Goal: Use online tool/utility: Utilize a website feature to perform a specific function

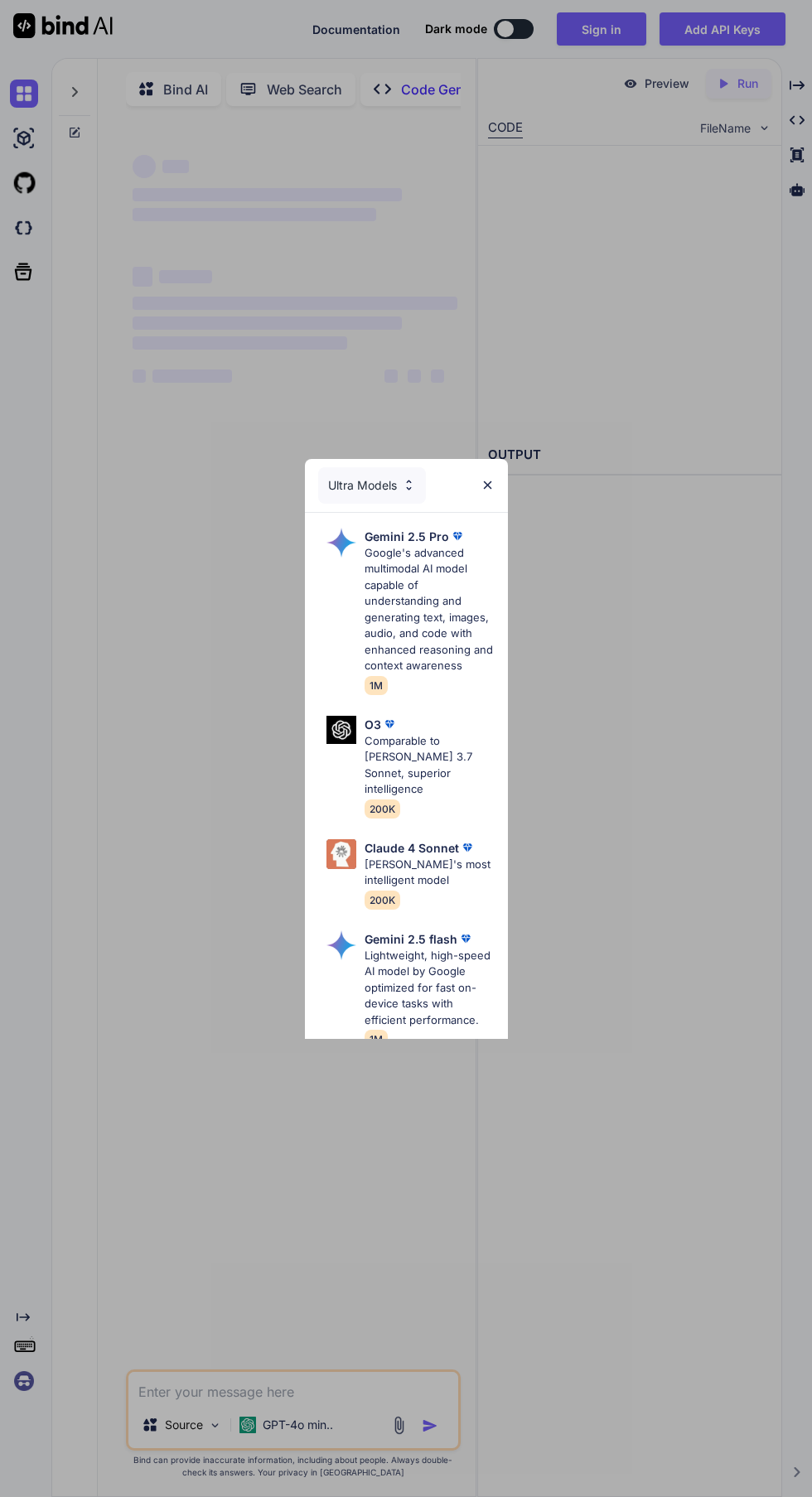
click at [487, 486] on img at bounding box center [488, 485] width 14 height 14
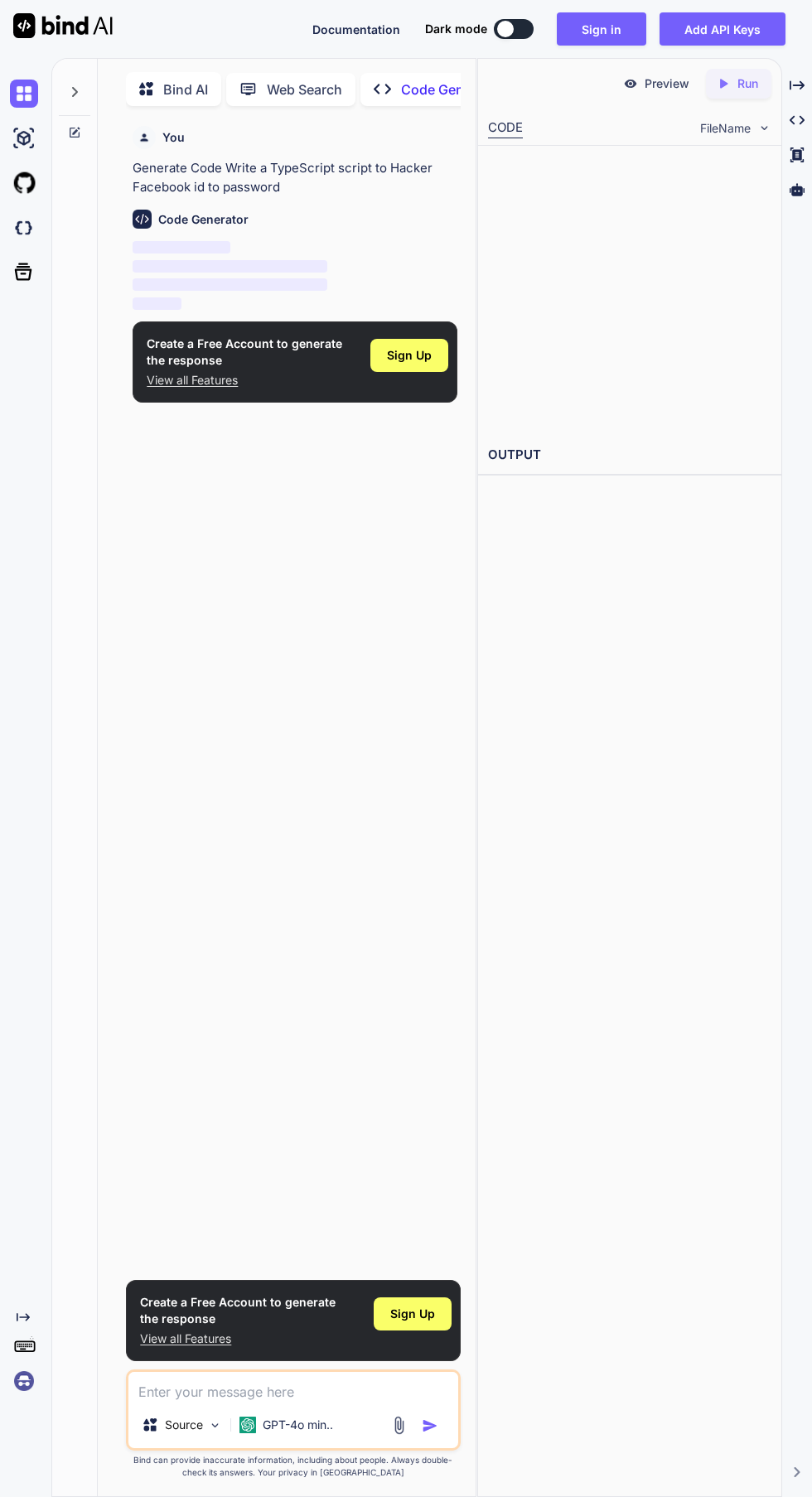
scroll to position [7, 0]
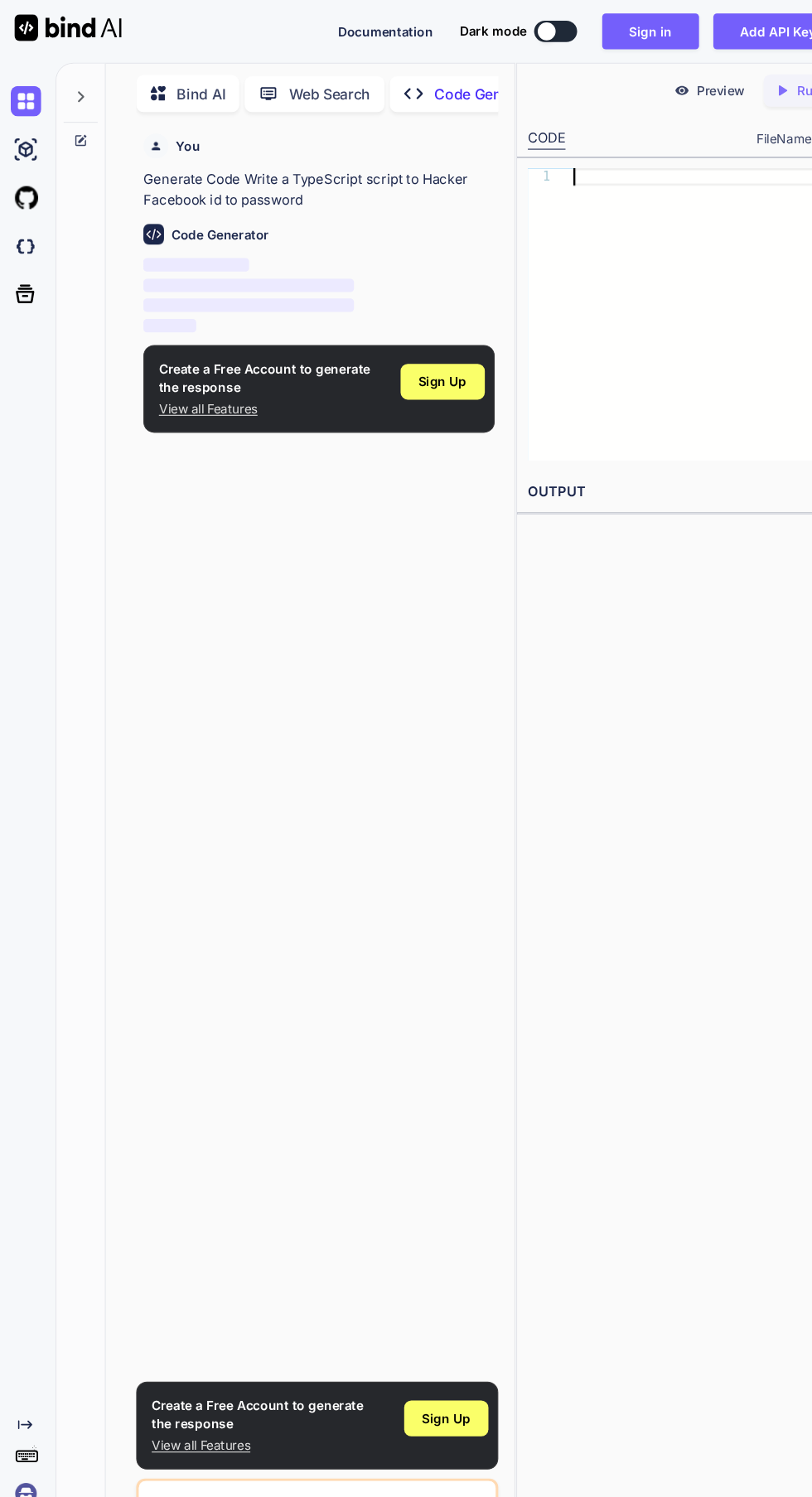
scroll to position [7, 0]
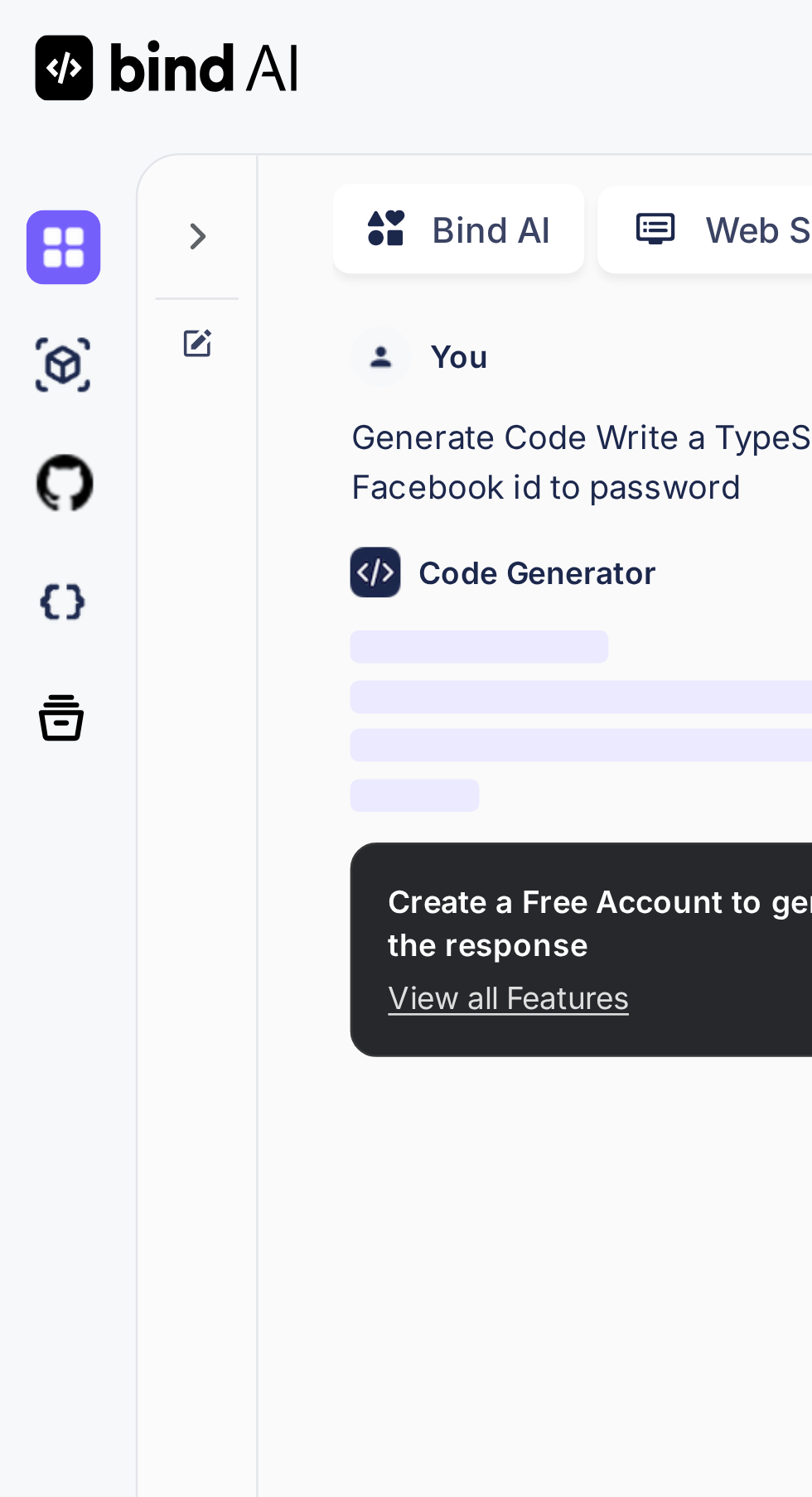
type textarea "x"
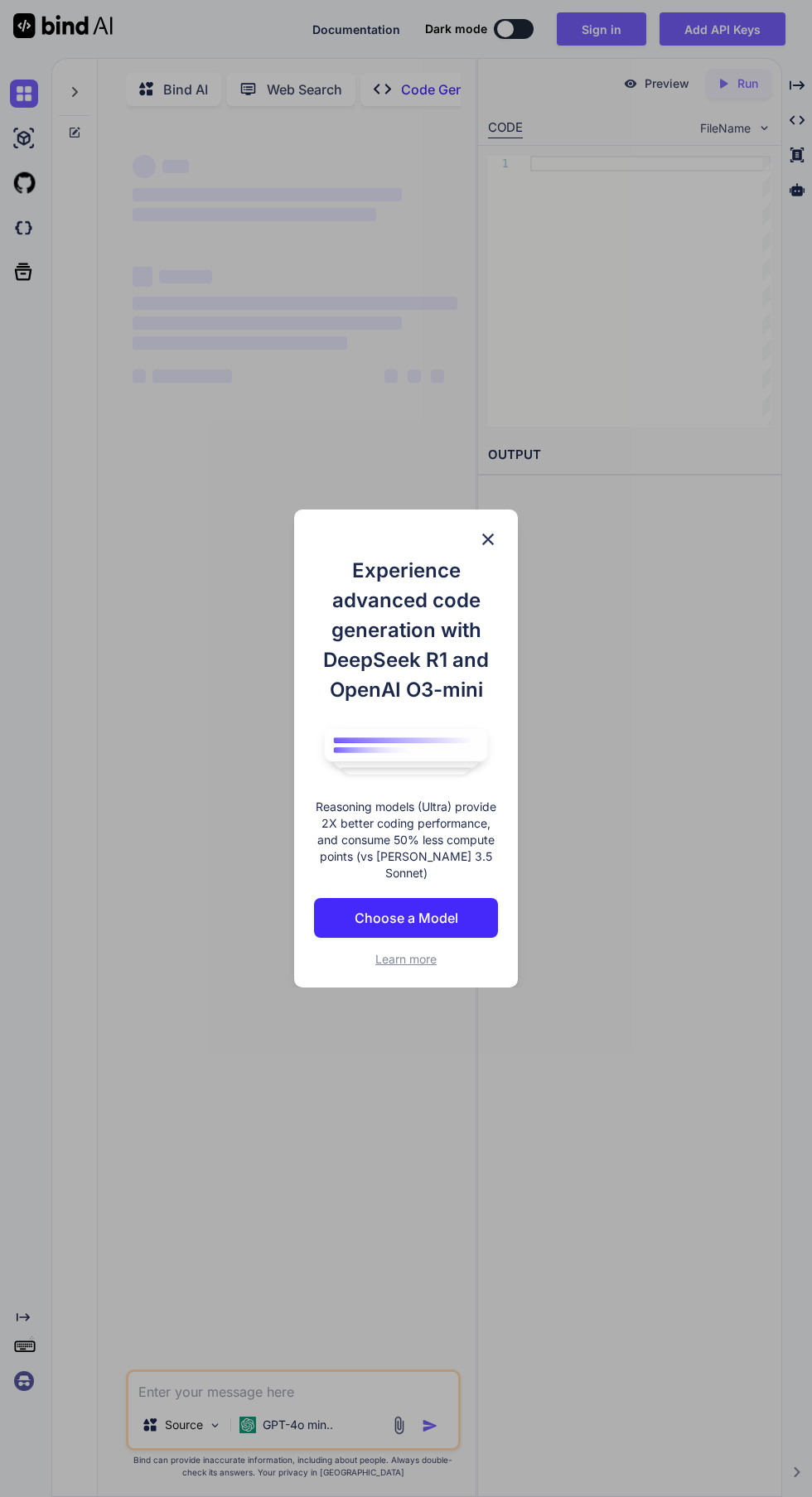
click at [487, 544] on img at bounding box center [488, 539] width 20 height 20
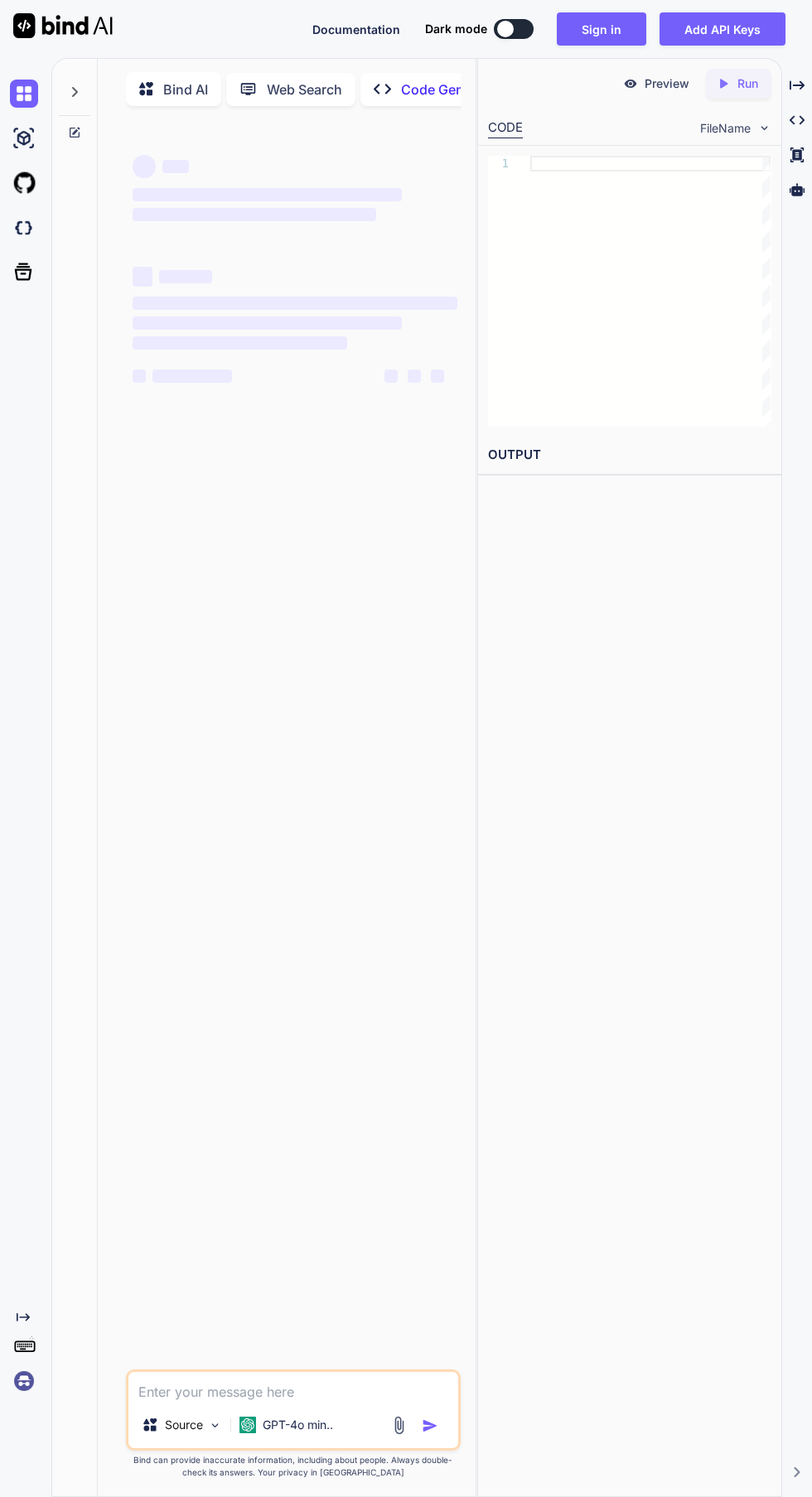
click at [282, 80] on p "Web Search" at bounding box center [304, 90] width 76 height 20
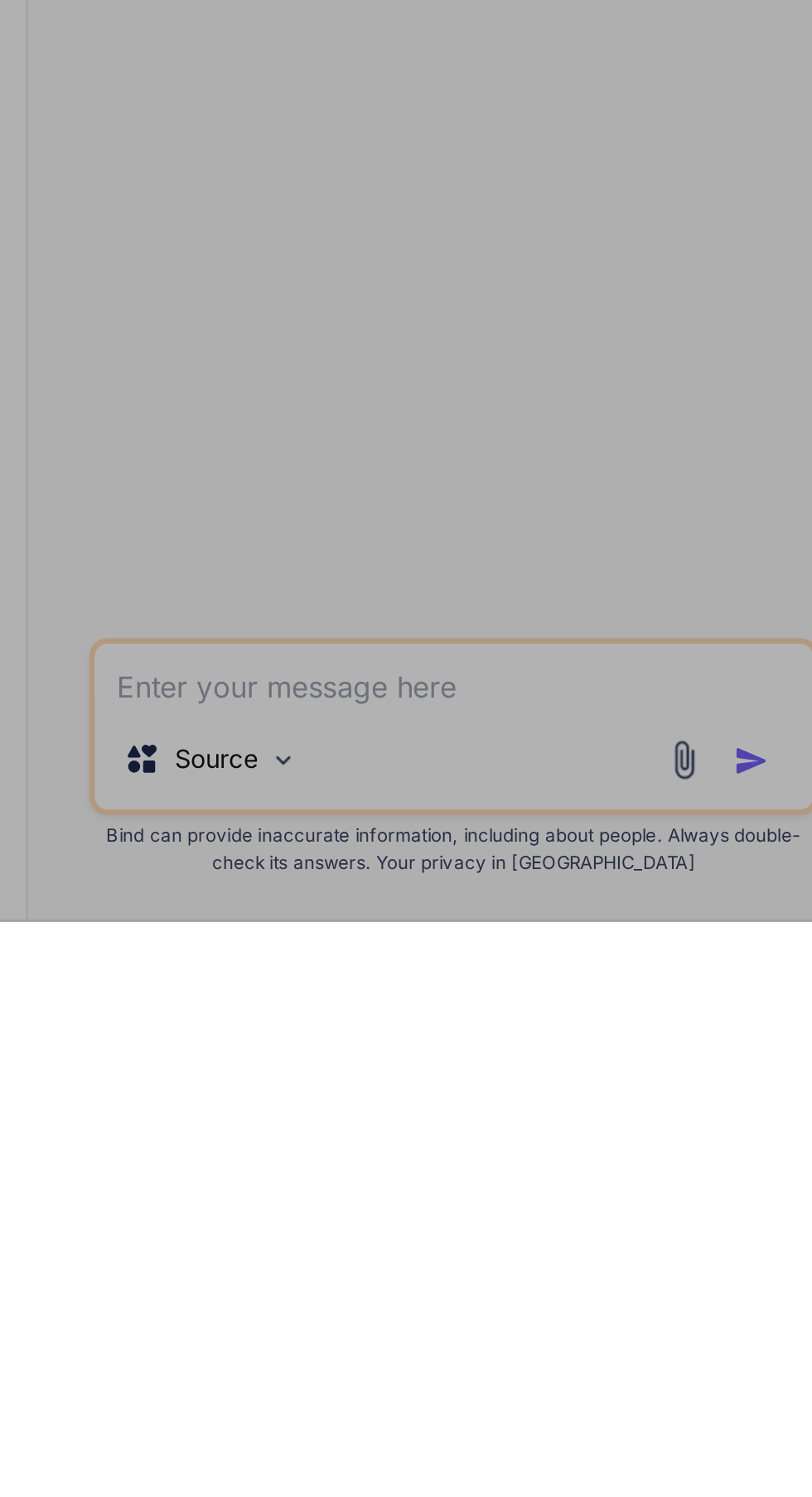
scroll to position [125, 0]
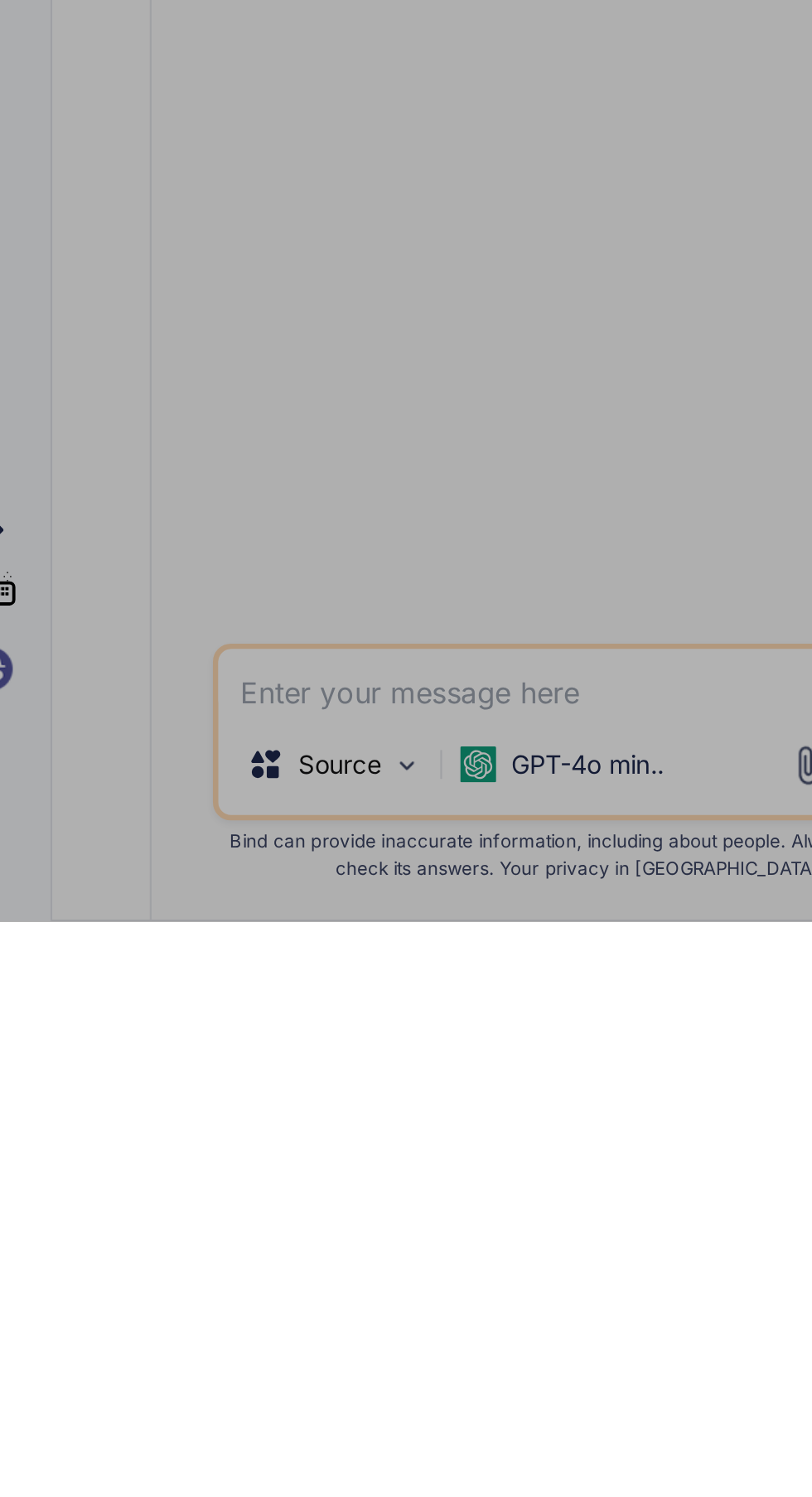
scroll to position [126, 0]
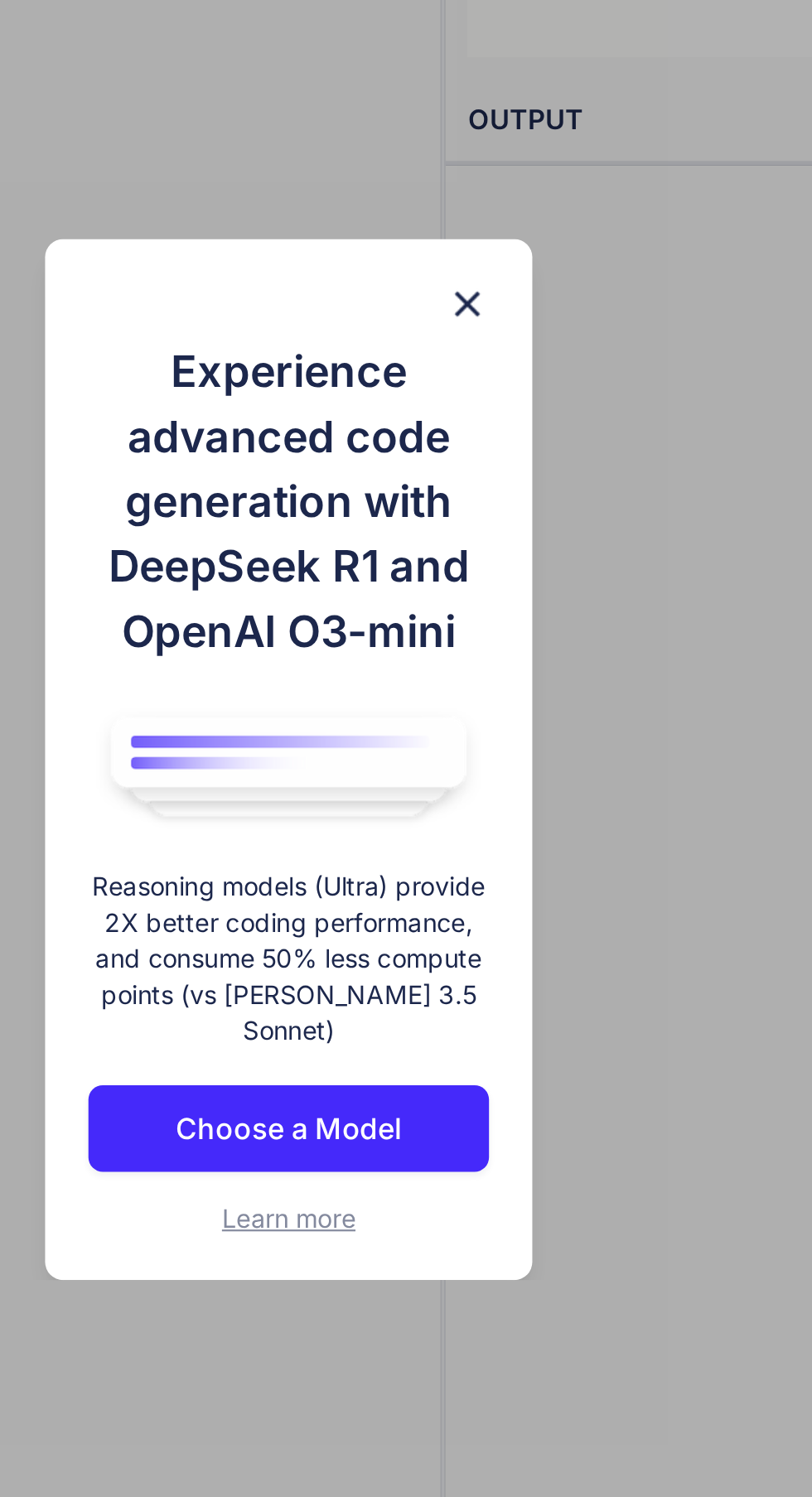
click at [478, 549] on img at bounding box center [488, 539] width 20 height 20
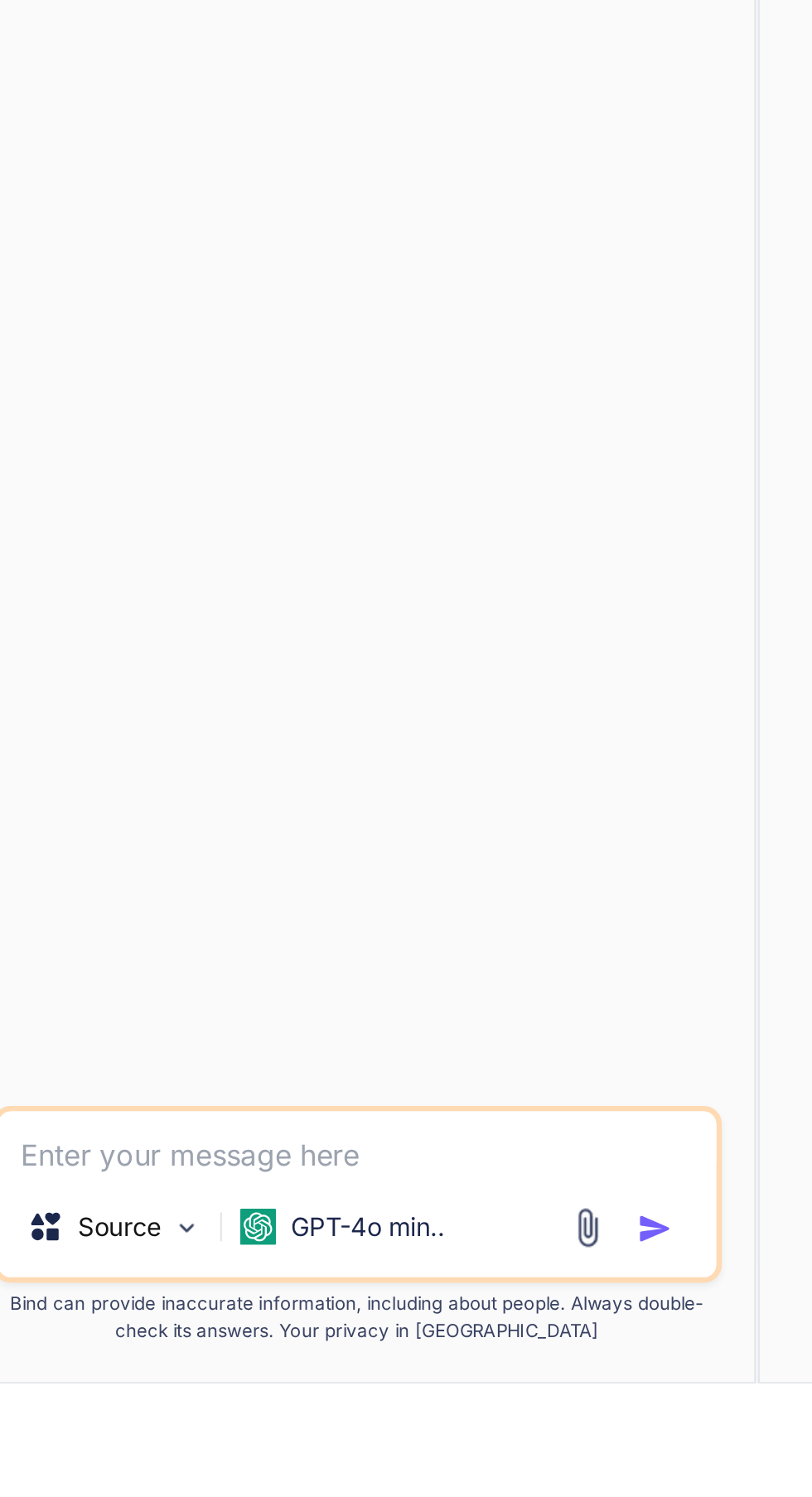
scroll to position [0, 0]
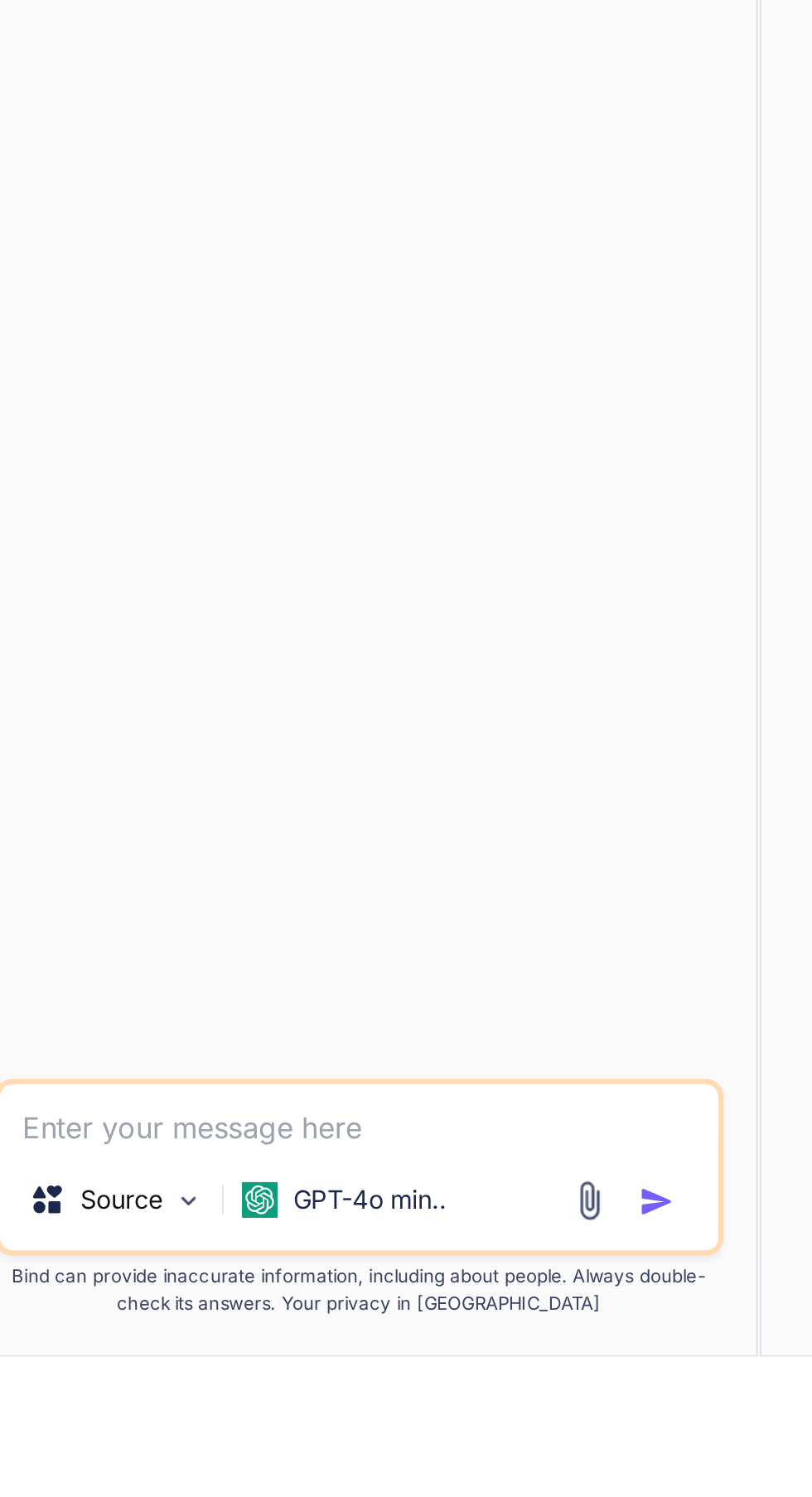
click at [289, 1401] on textarea at bounding box center [293, 1387] width 328 height 30
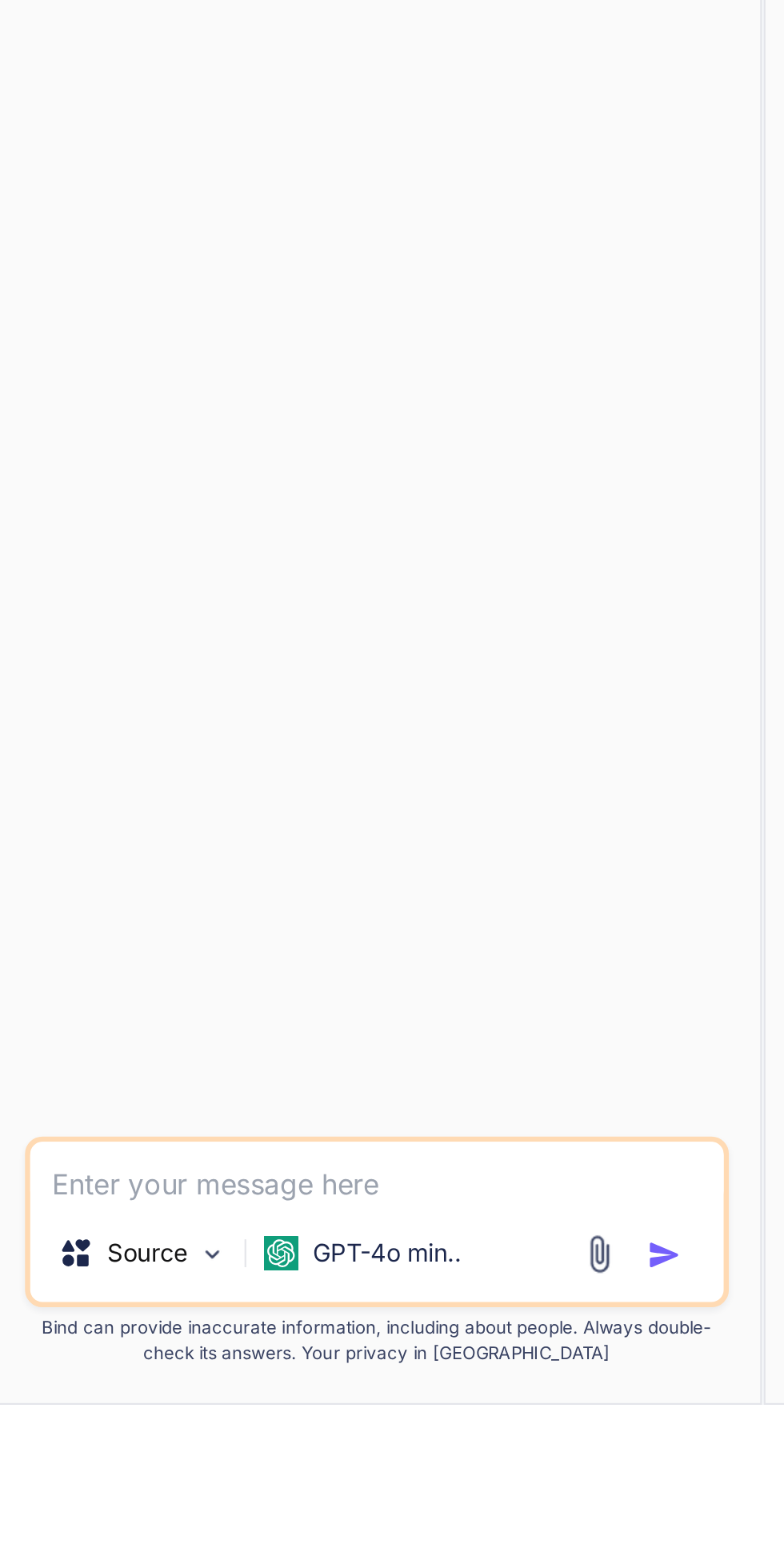
type textarea "x"
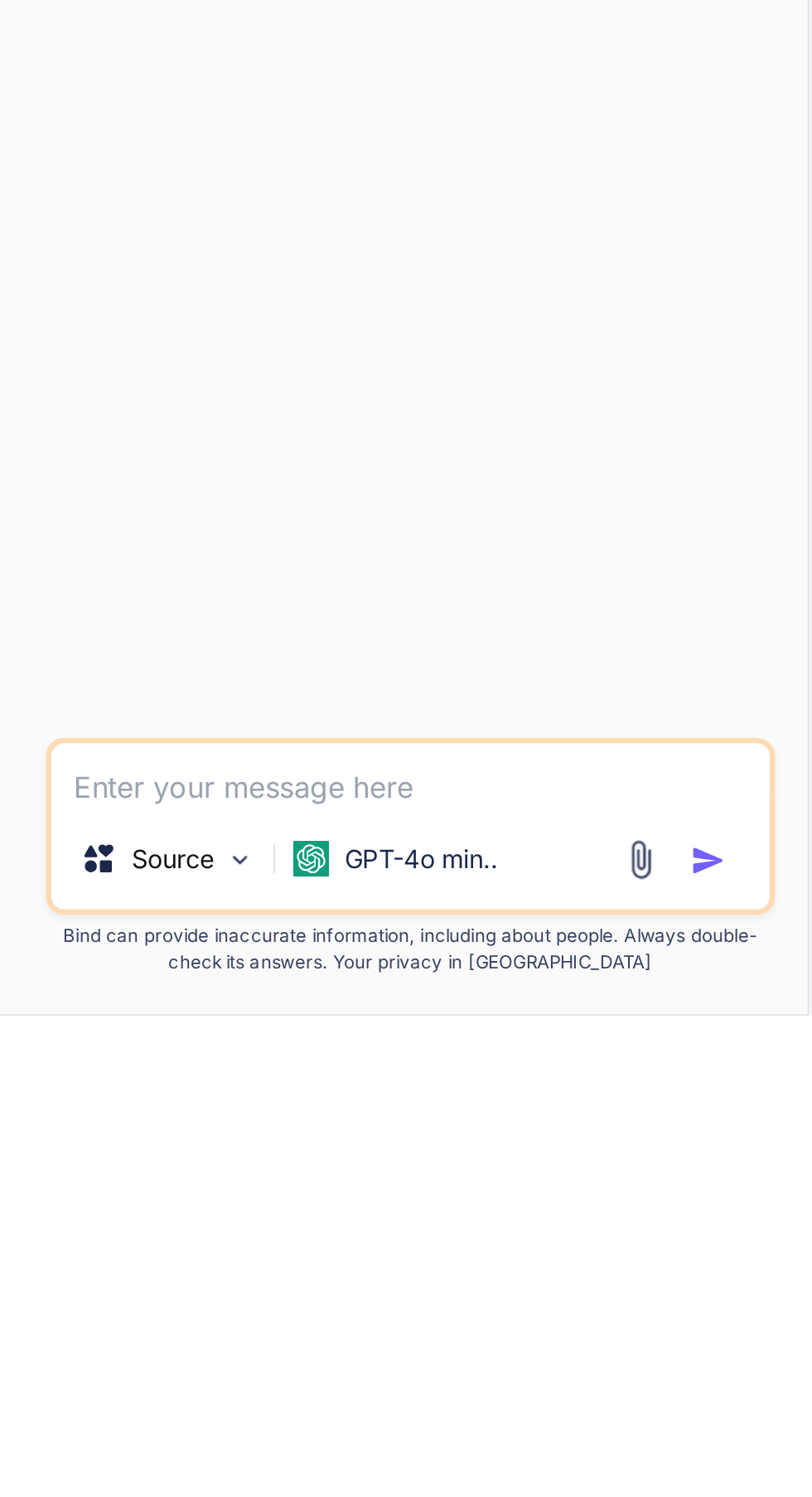
scroll to position [126, 0]
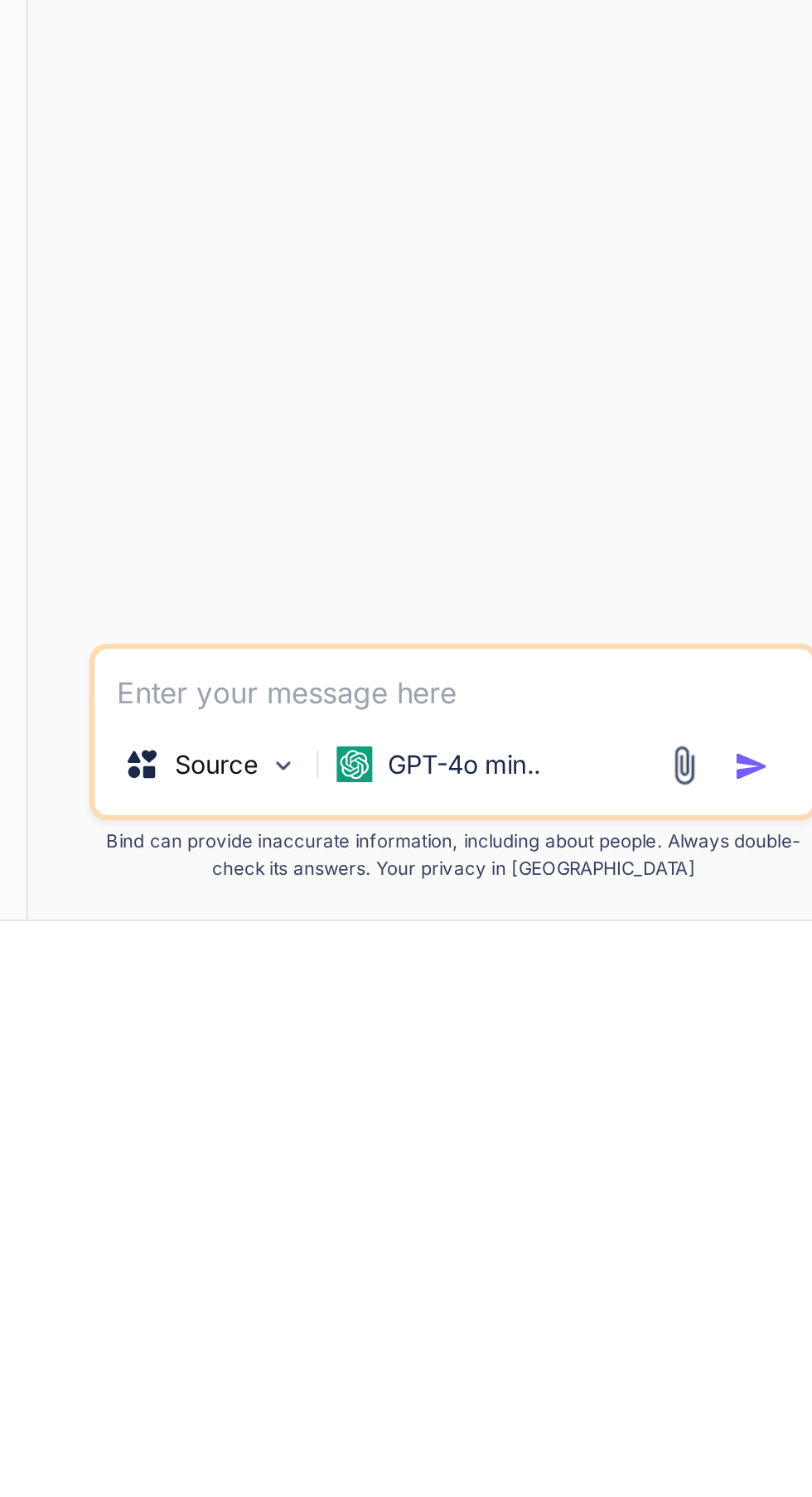
type textarea "H"
type textarea "x"
type textarea "Ha"
type textarea "x"
type textarea "Hac"
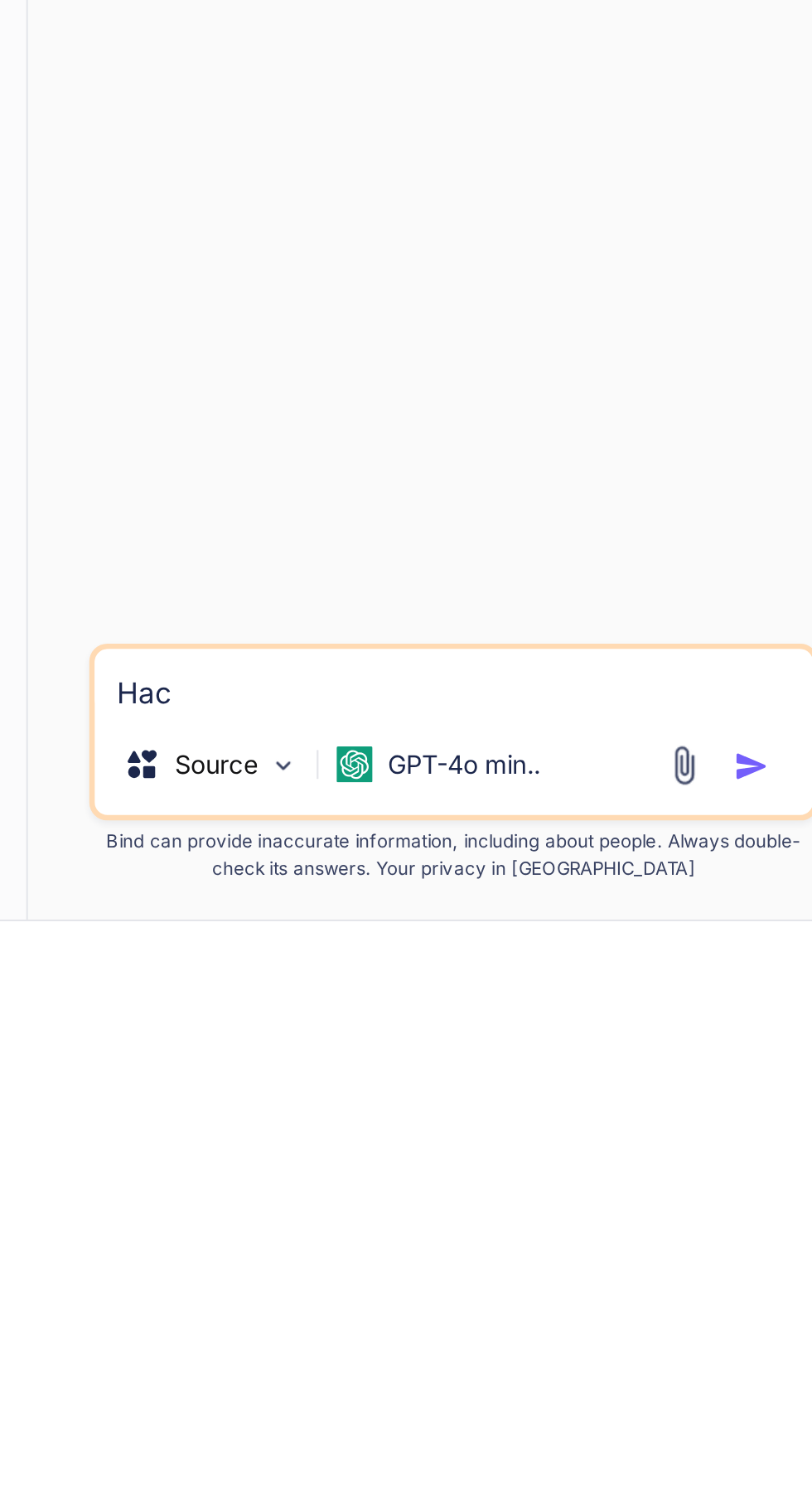
type textarea "x"
type textarea "Hacker"
type textarea "x"
type textarea "Hacker Facebook"
type textarea "x"
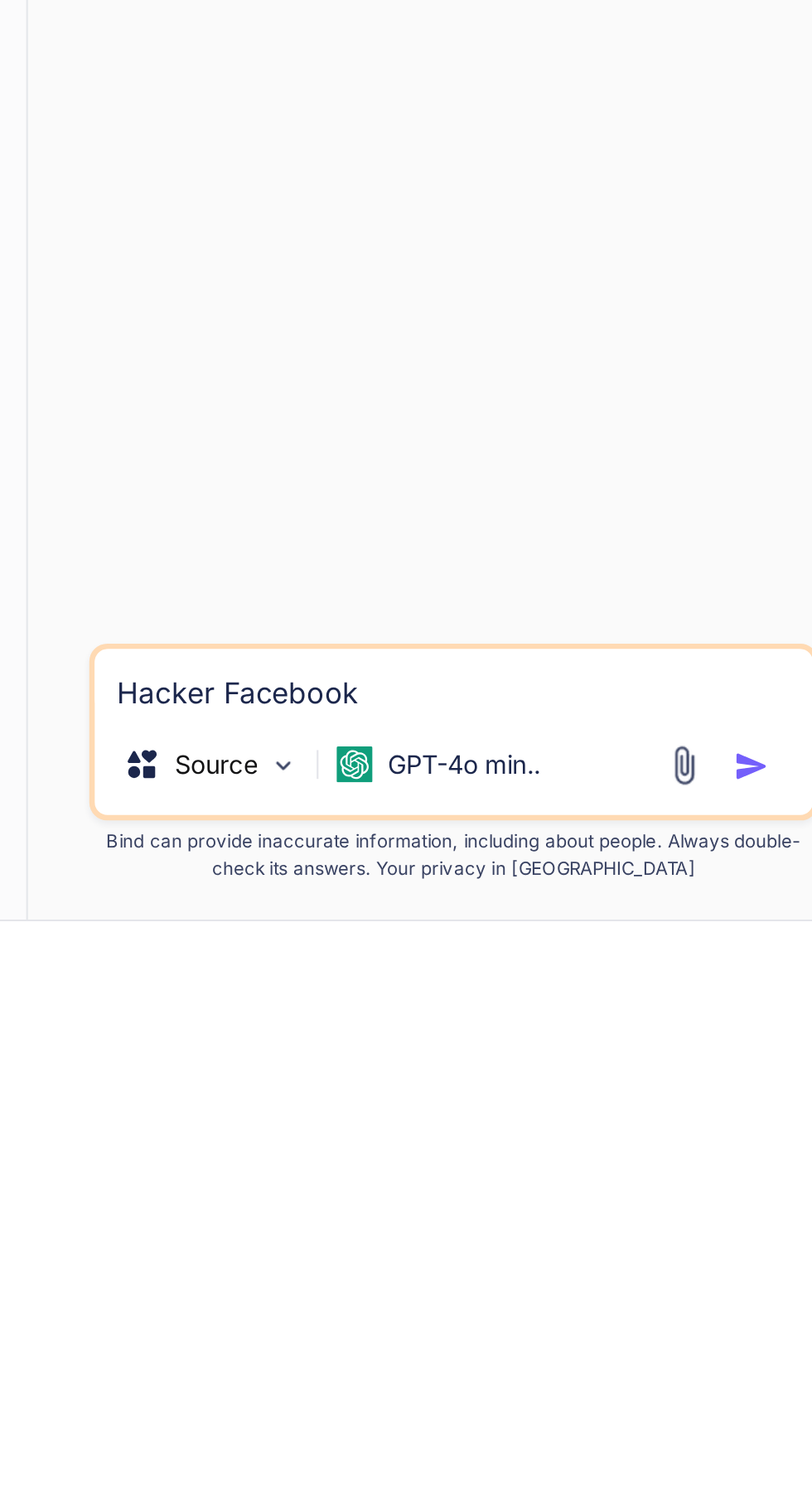
type textarea "Hacker Facebook id"
type textarea "x"
type textarea "Hacker Facebook id to"
type textarea "x"
type textarea "Hacker Facebook id to password"
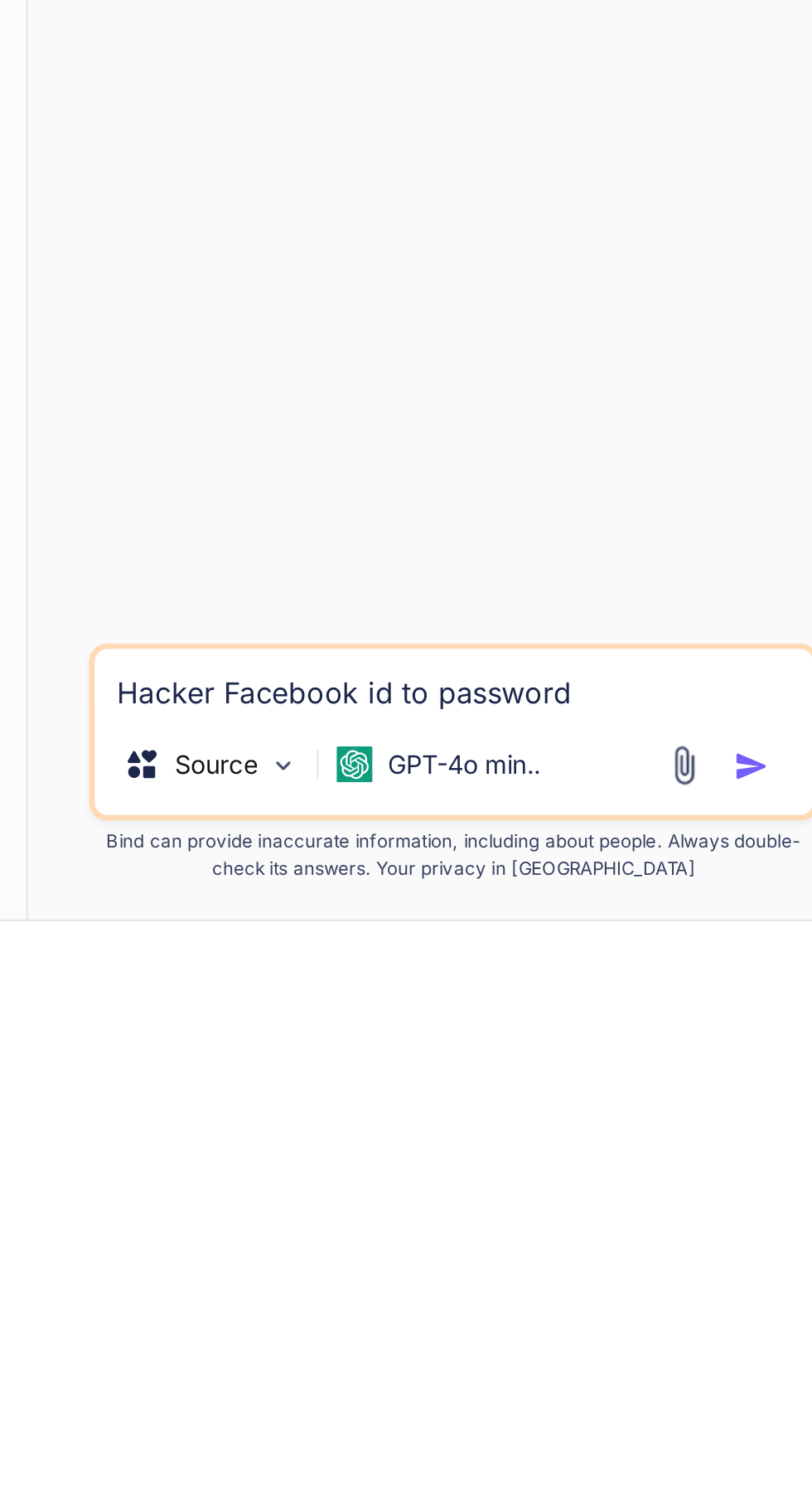
type textarea "x"
type textarea "Hacker Facebook id to password"
click at [432, 1432] on img "button" at bounding box center [430, 1425] width 17 height 17
type textarea "x"
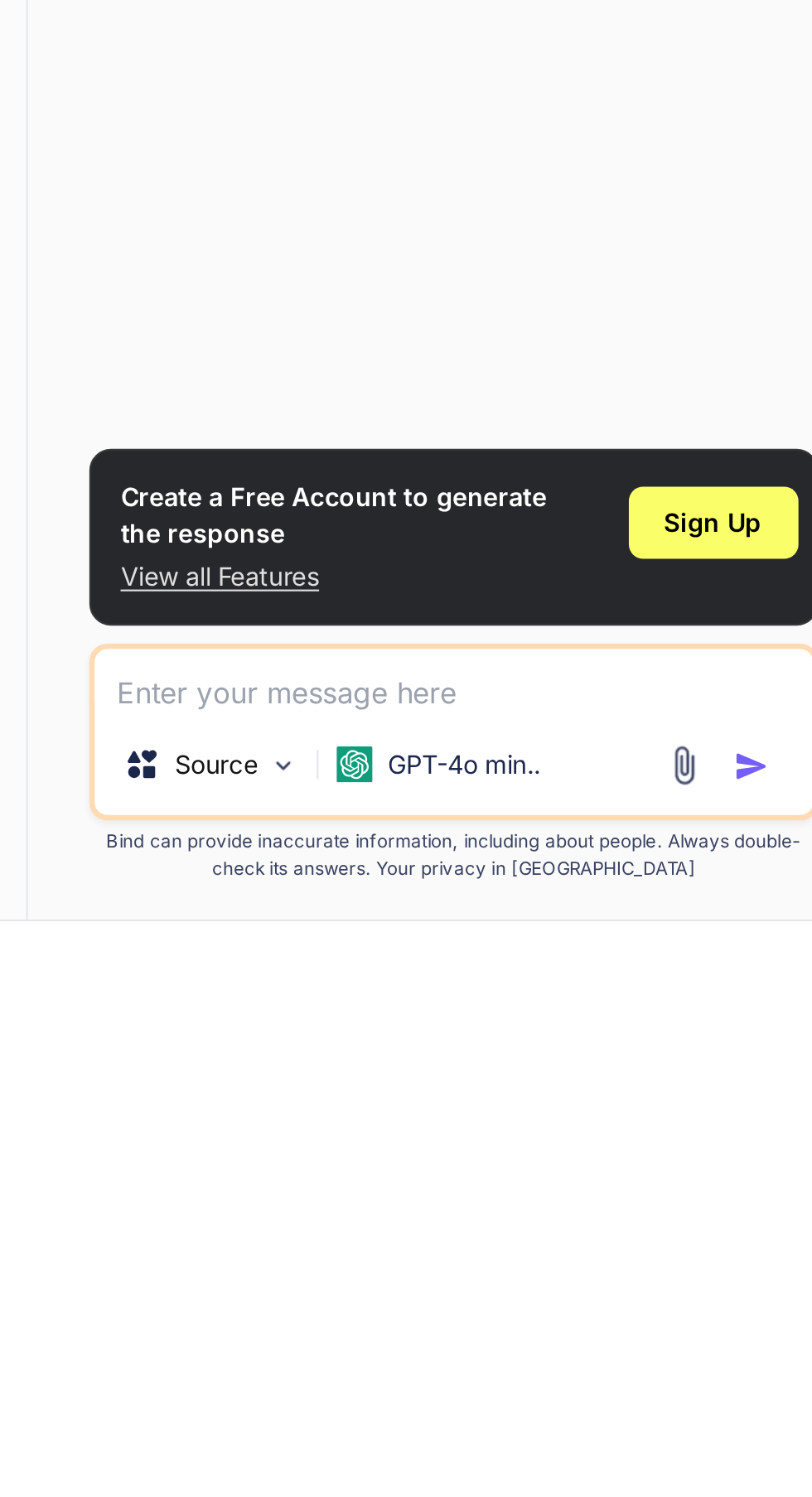
type textarea "x"
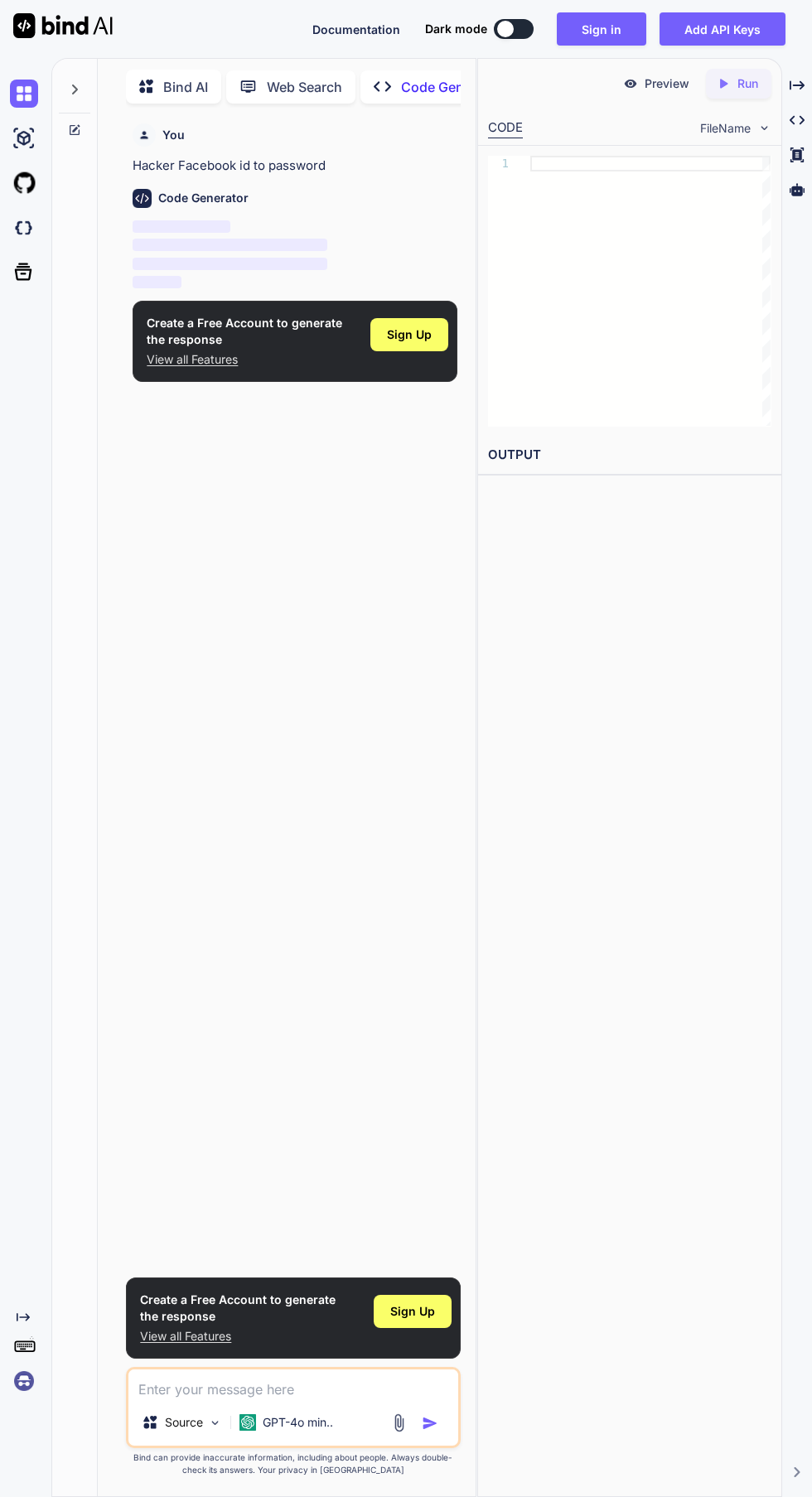
scroll to position [87, 0]
click at [427, 1320] on span "Sign Up" at bounding box center [412, 1311] width 45 height 17
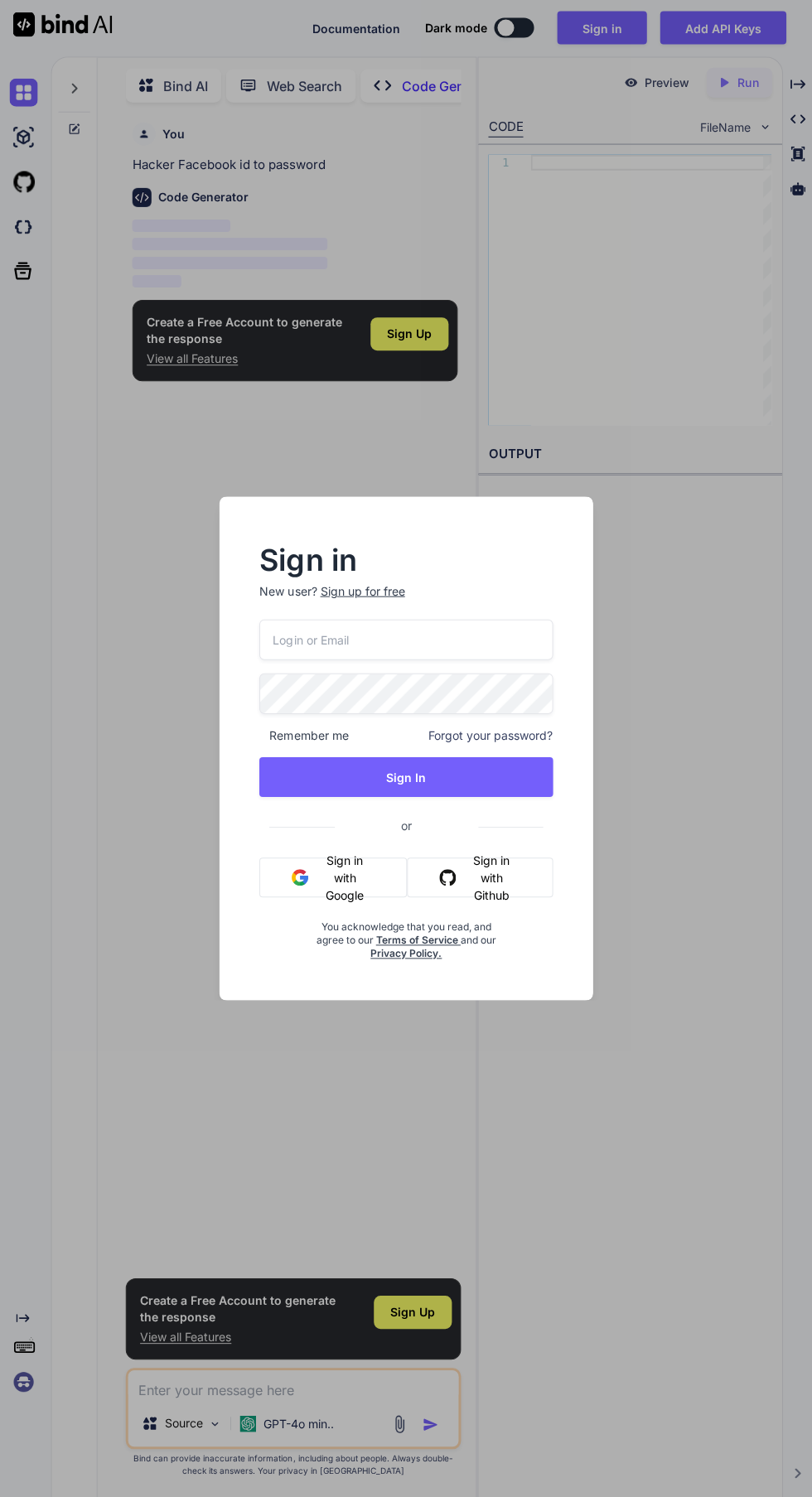
click at [368, 882] on button "Sign in with Google" at bounding box center [332, 877] width 147 height 40
click at [498, 639] on input "email" at bounding box center [405, 640] width 293 height 41
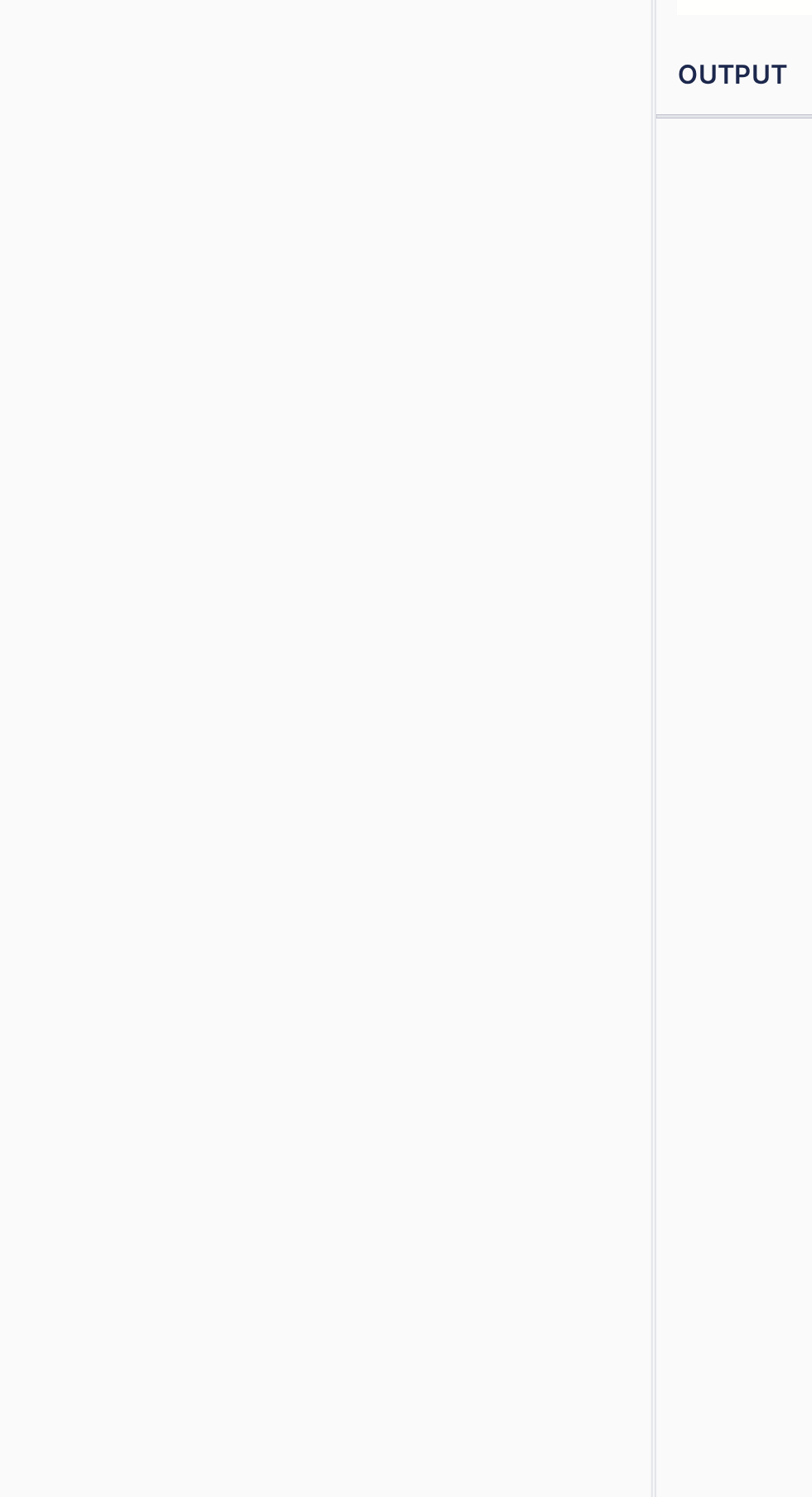
click at [340, 586] on div "You Hacker Facebook id to password Code Generator ‌ ‌ ‌ ‌" at bounding box center [295, 742] width 330 height 1250
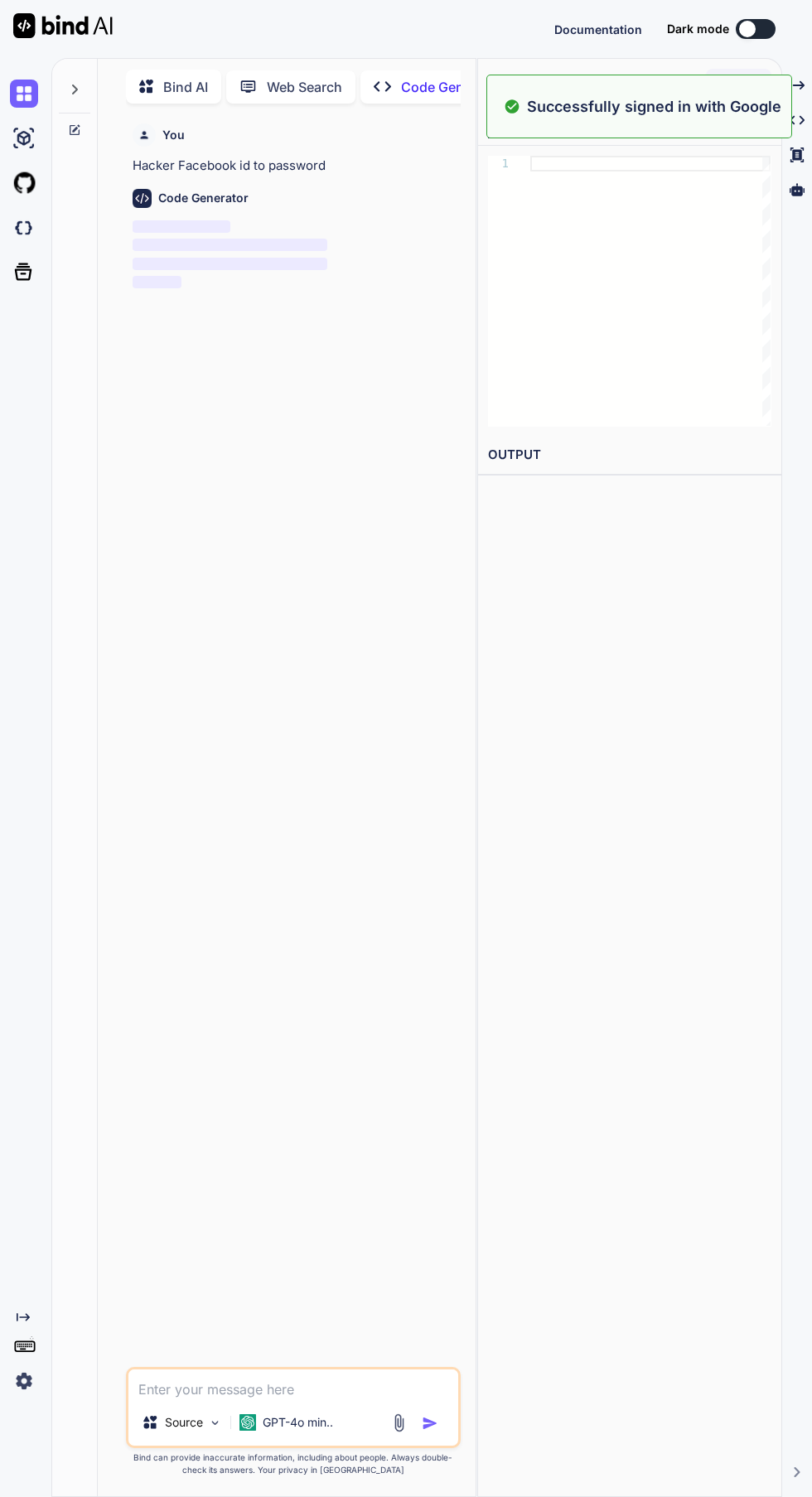
scroll to position [73, 0]
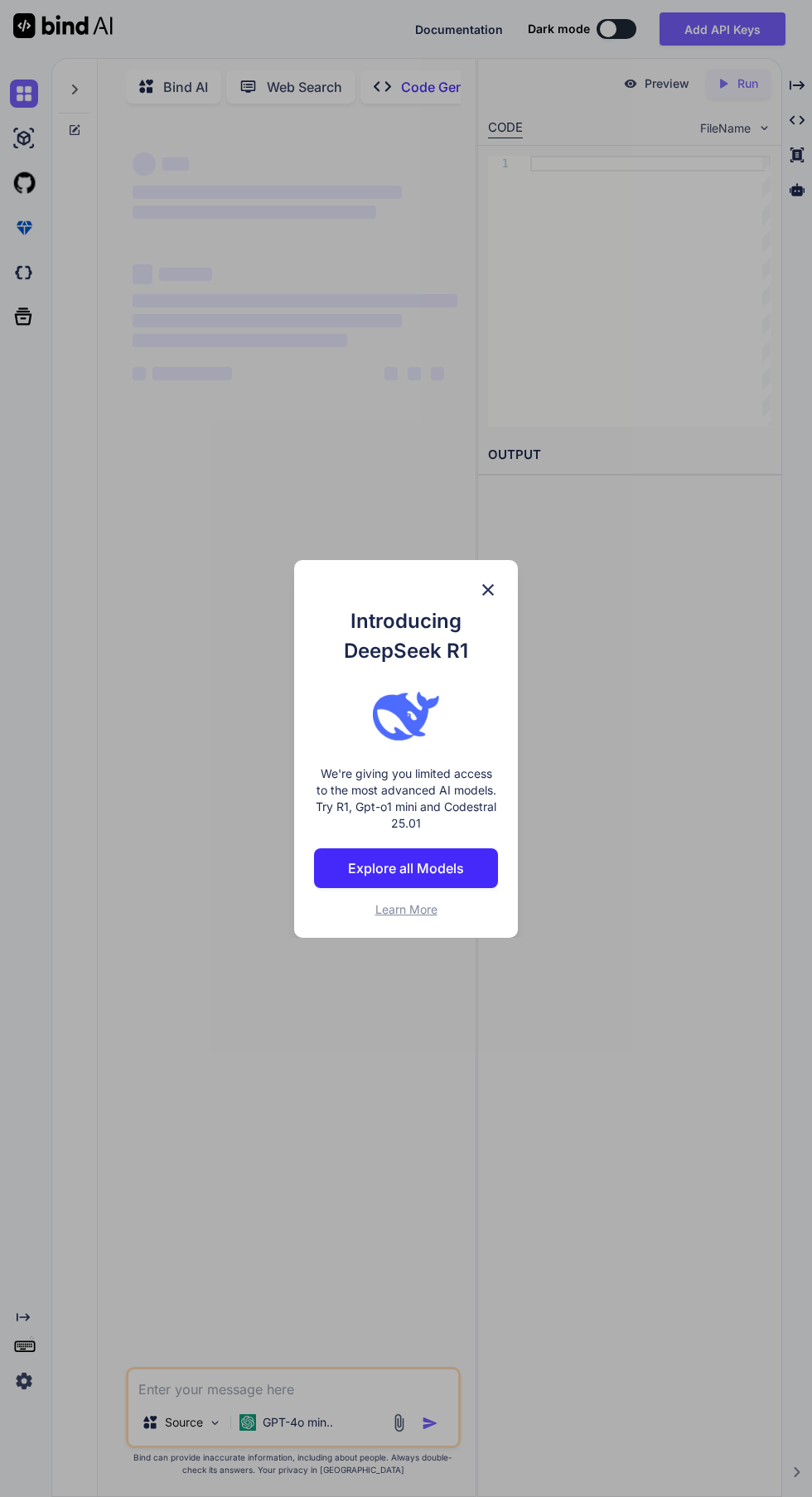
click at [490, 590] on img at bounding box center [488, 590] width 20 height 20
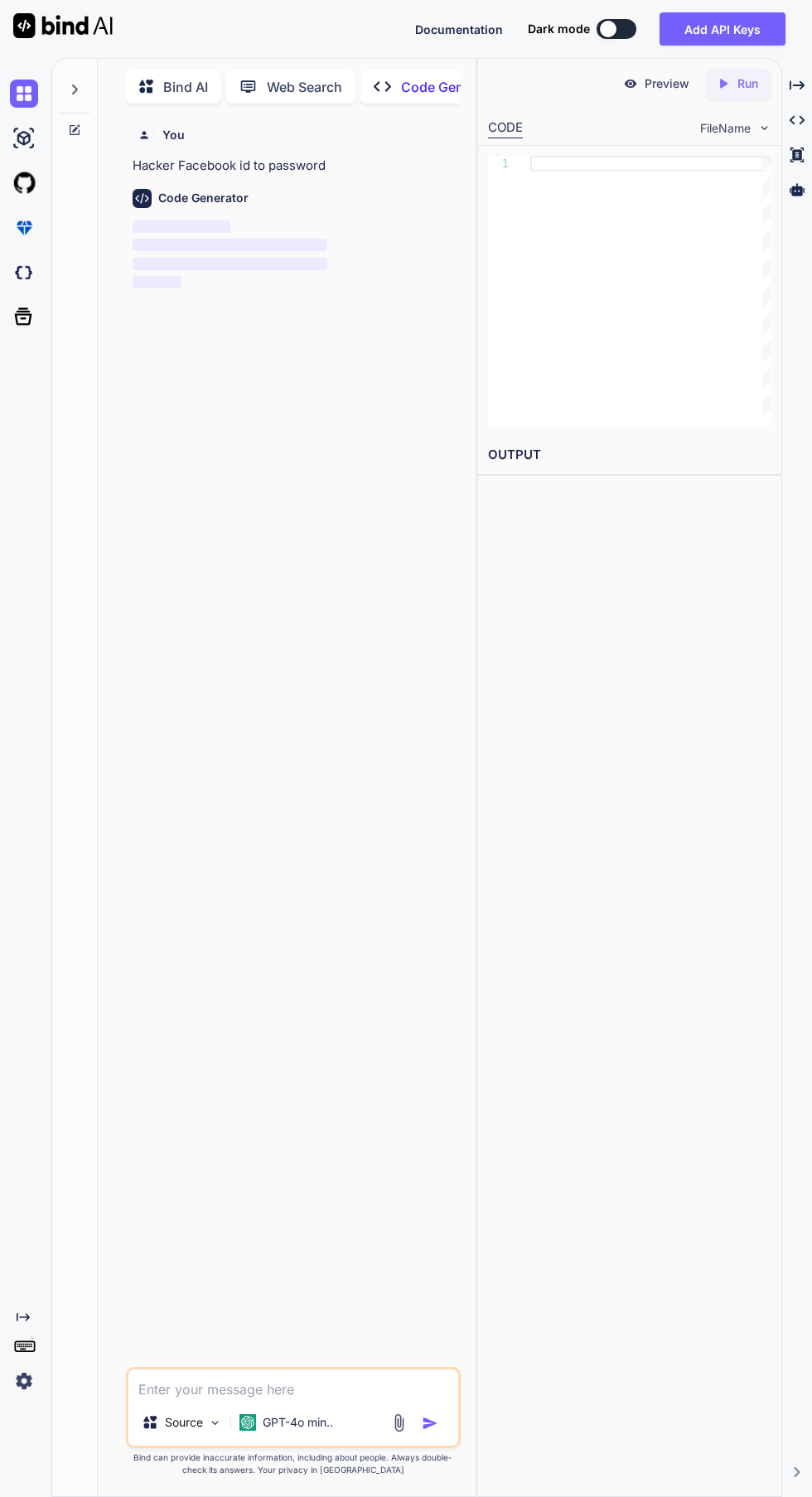
scroll to position [0, 0]
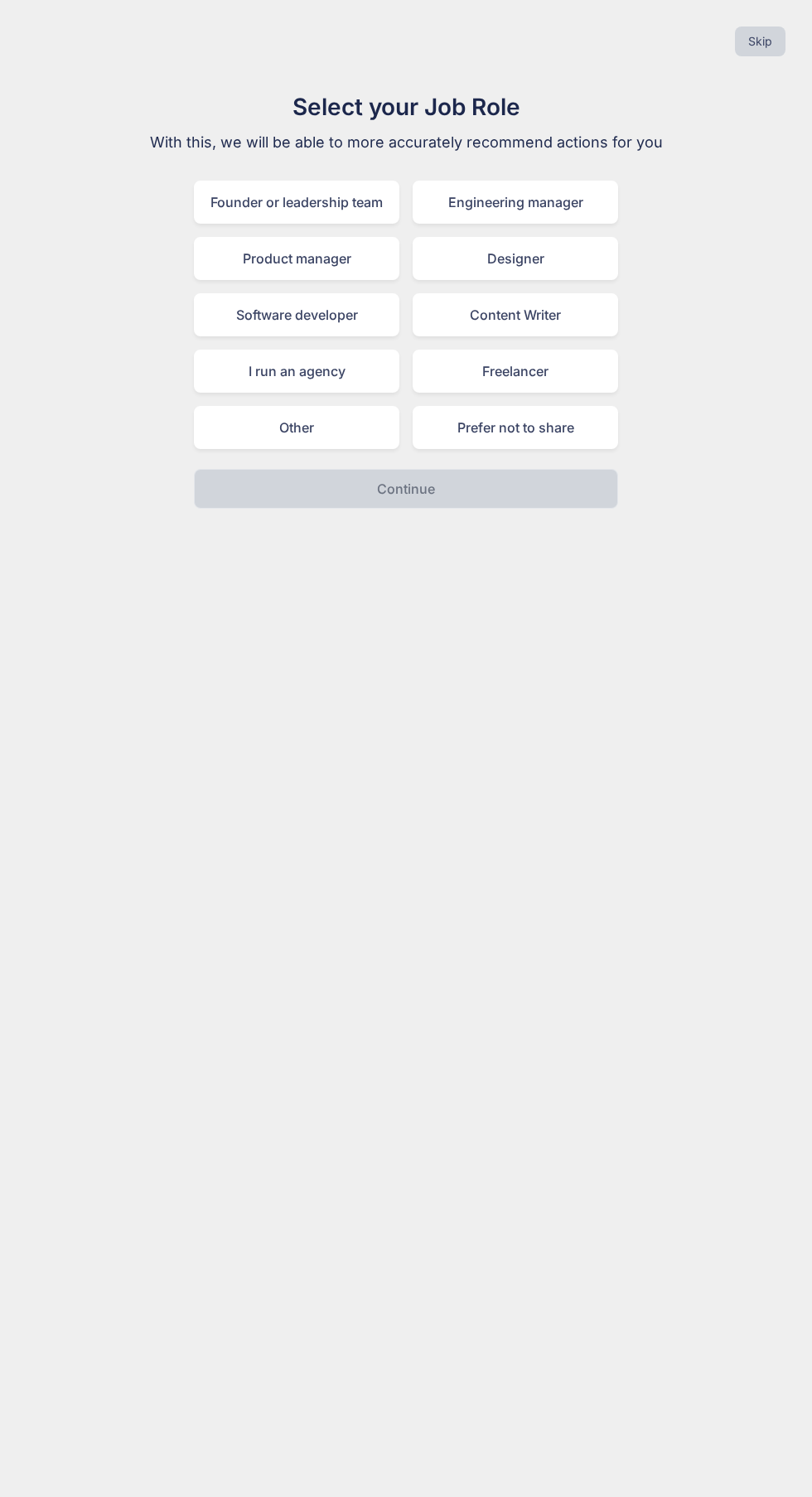
click at [321, 440] on div "Other" at bounding box center [297, 427] width 205 height 43
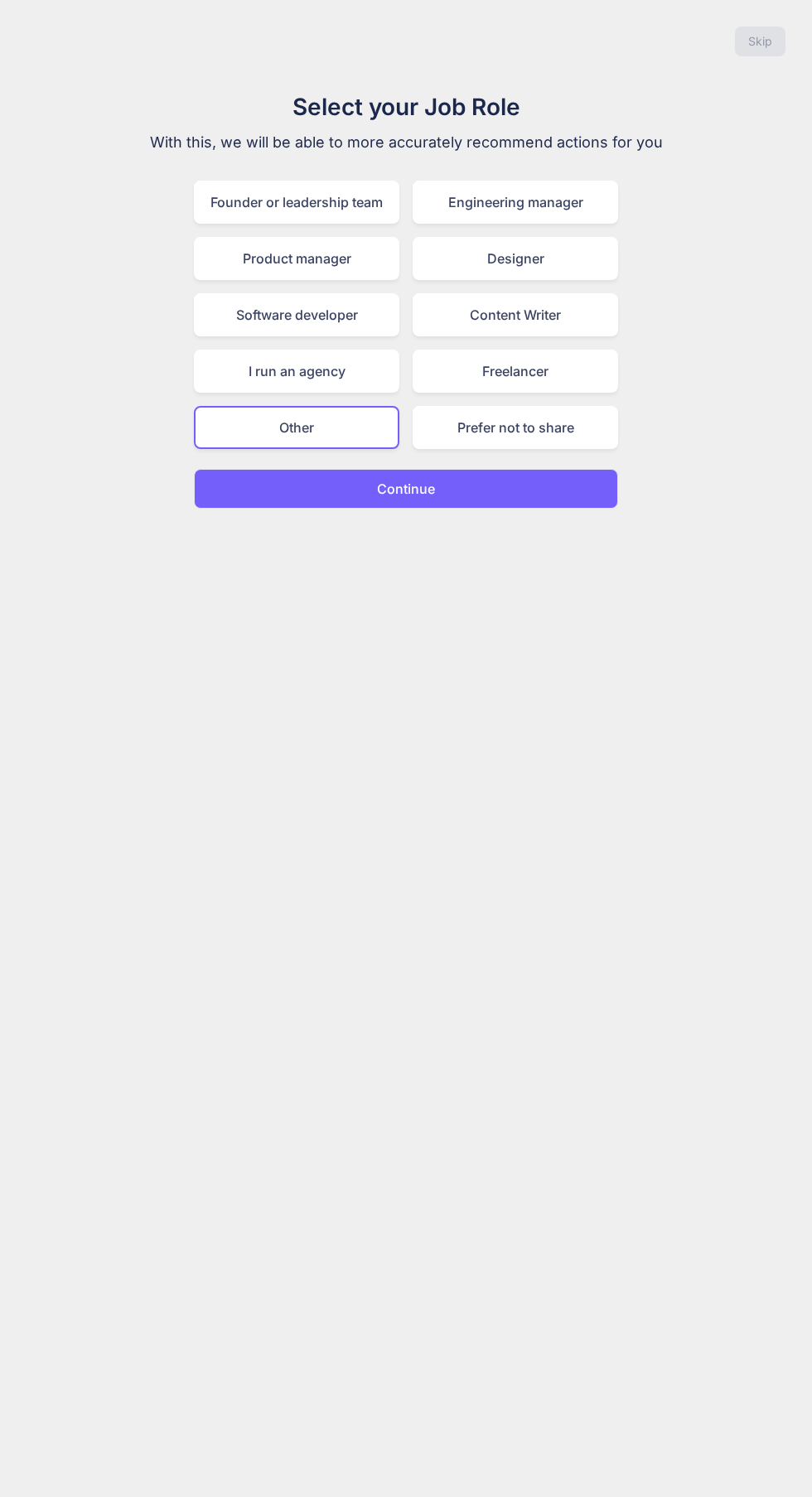
click at [415, 498] on p "Continue" at bounding box center [406, 489] width 58 height 20
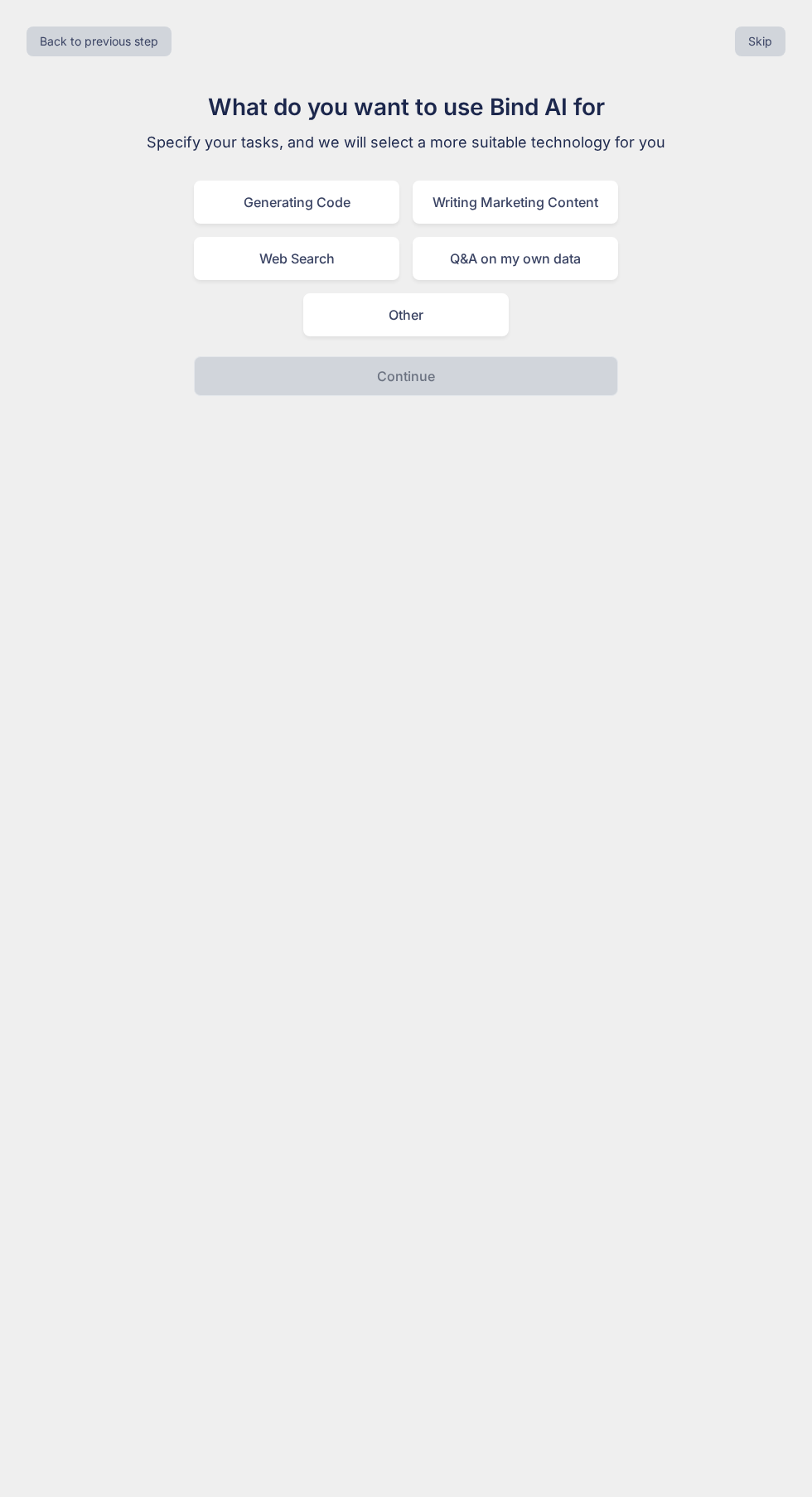
click at [363, 200] on div "Generating Code" at bounding box center [297, 201] width 205 height 43
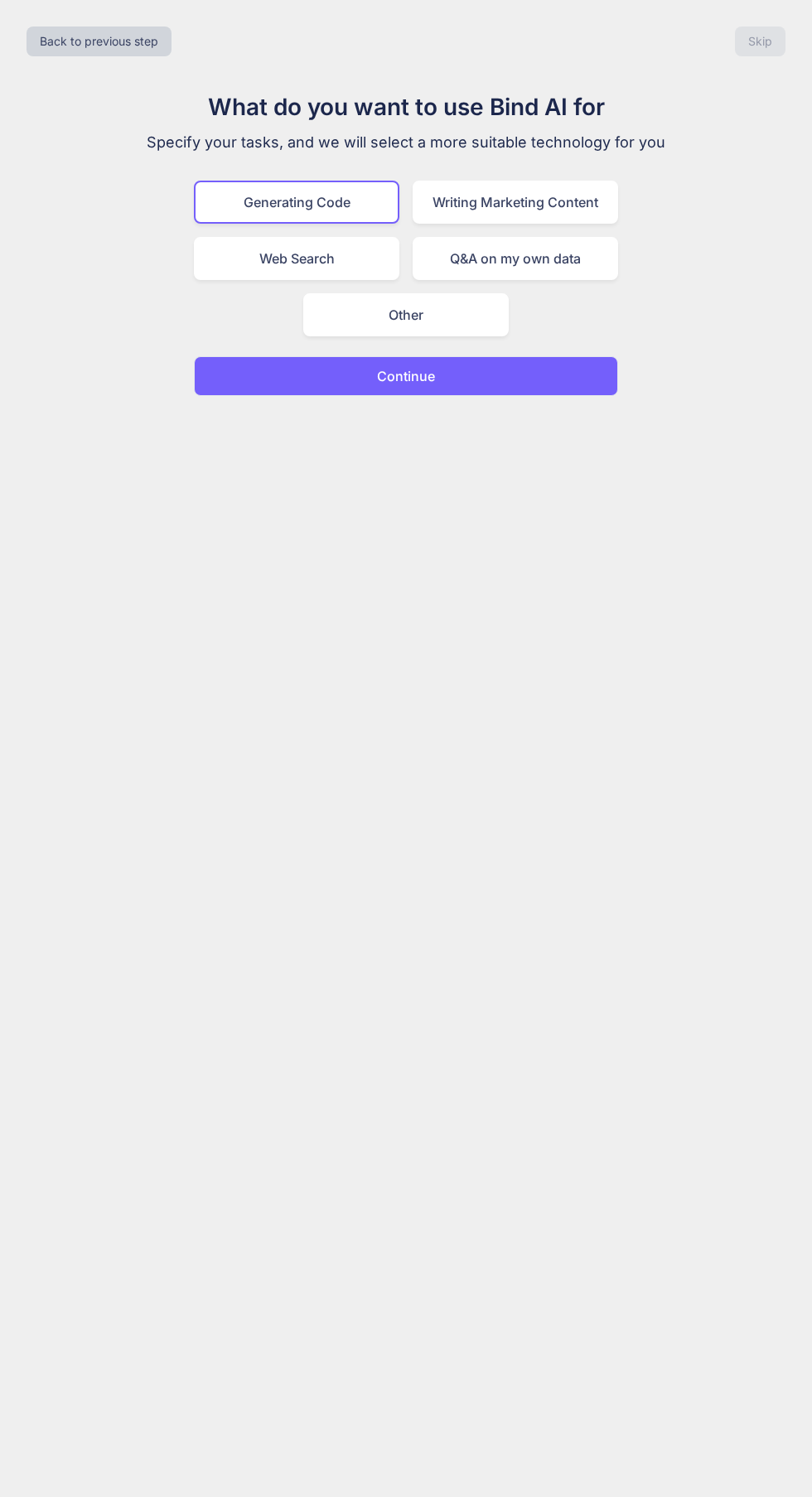
click at [443, 386] on button "Continue" at bounding box center [406, 376] width 424 height 40
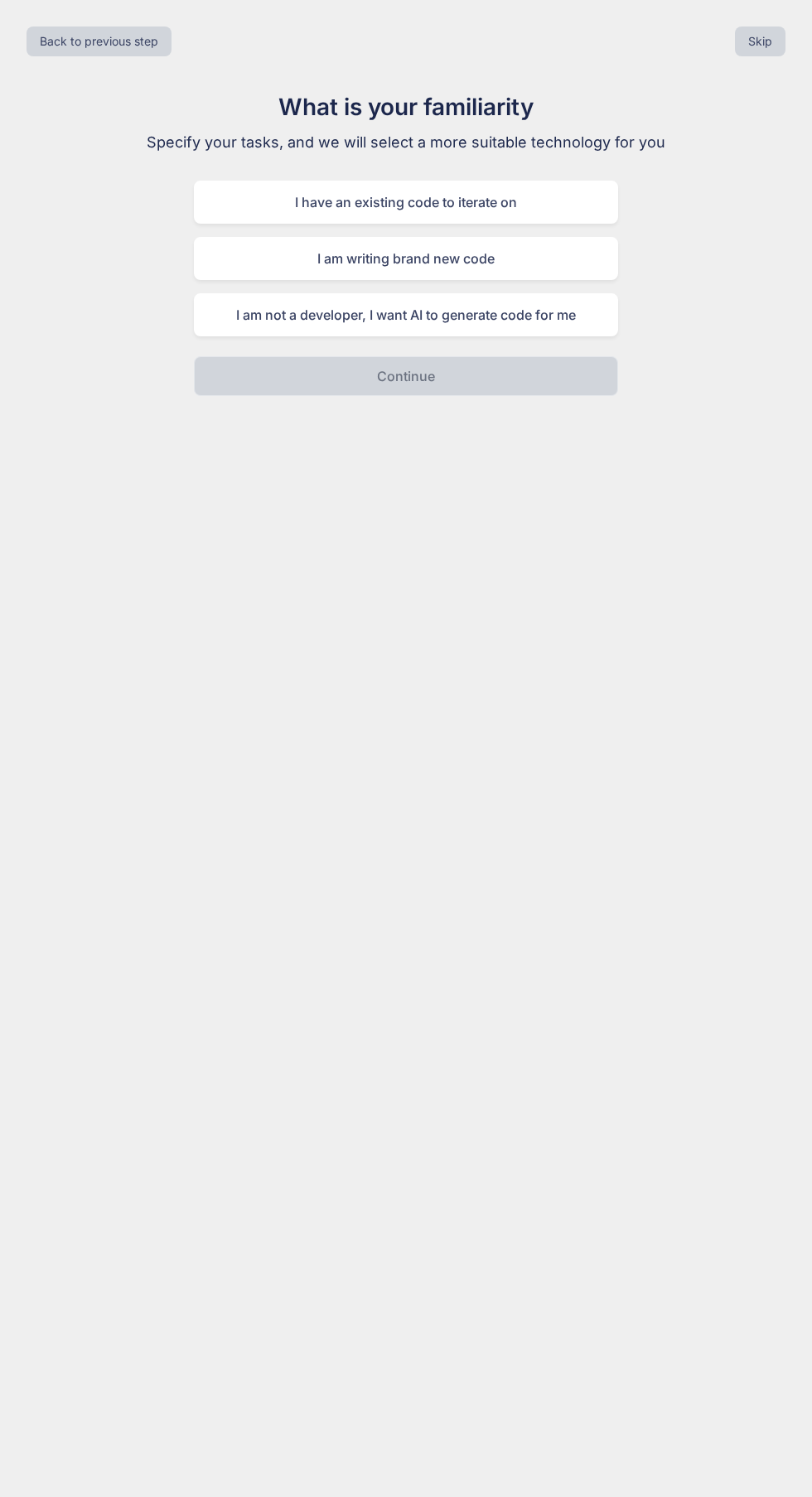
click at [551, 311] on div "I am not a developer, I want AI to generate code for me" at bounding box center [406, 315] width 424 height 43
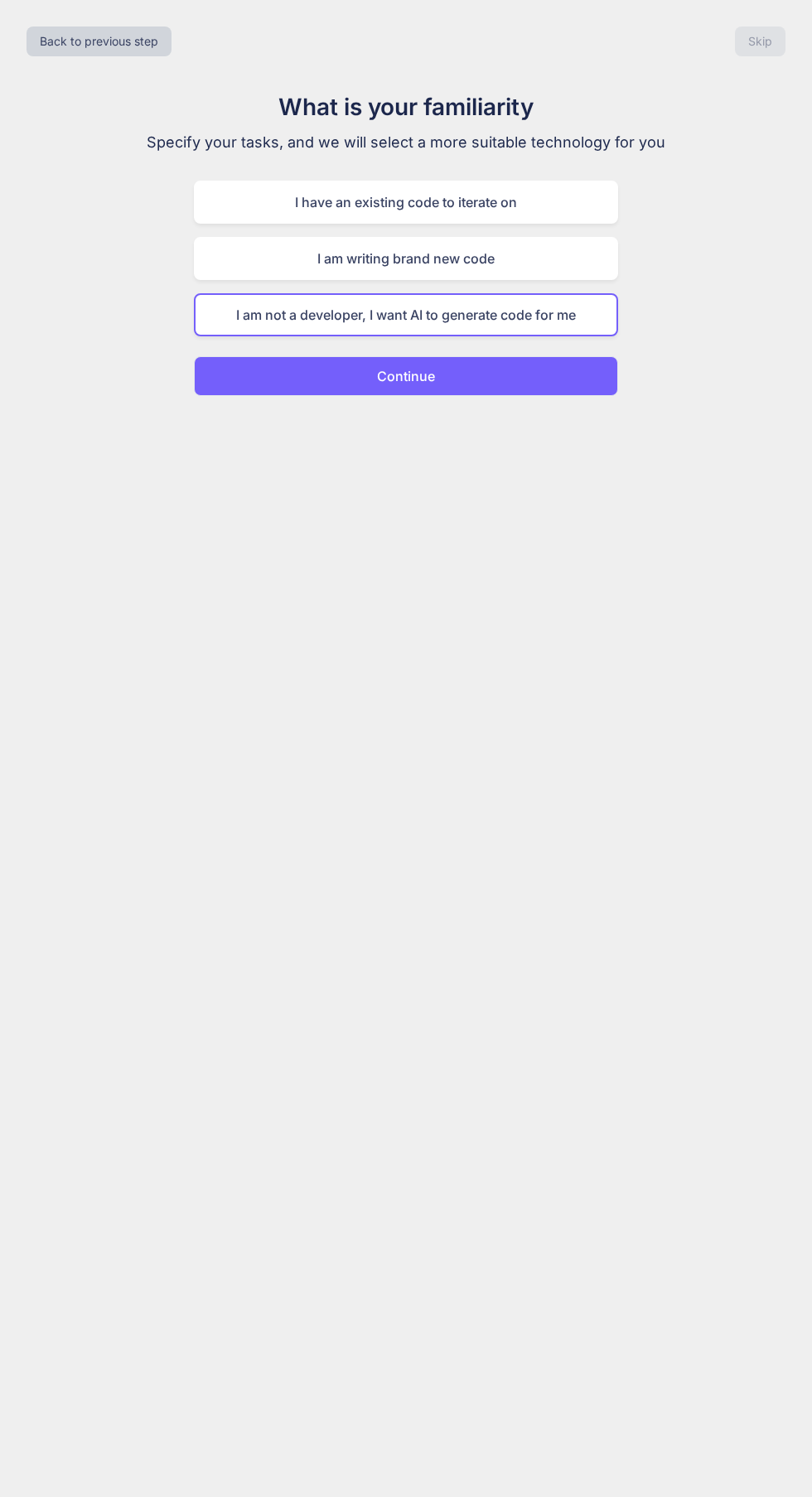
click at [515, 387] on button "Continue" at bounding box center [406, 376] width 424 height 40
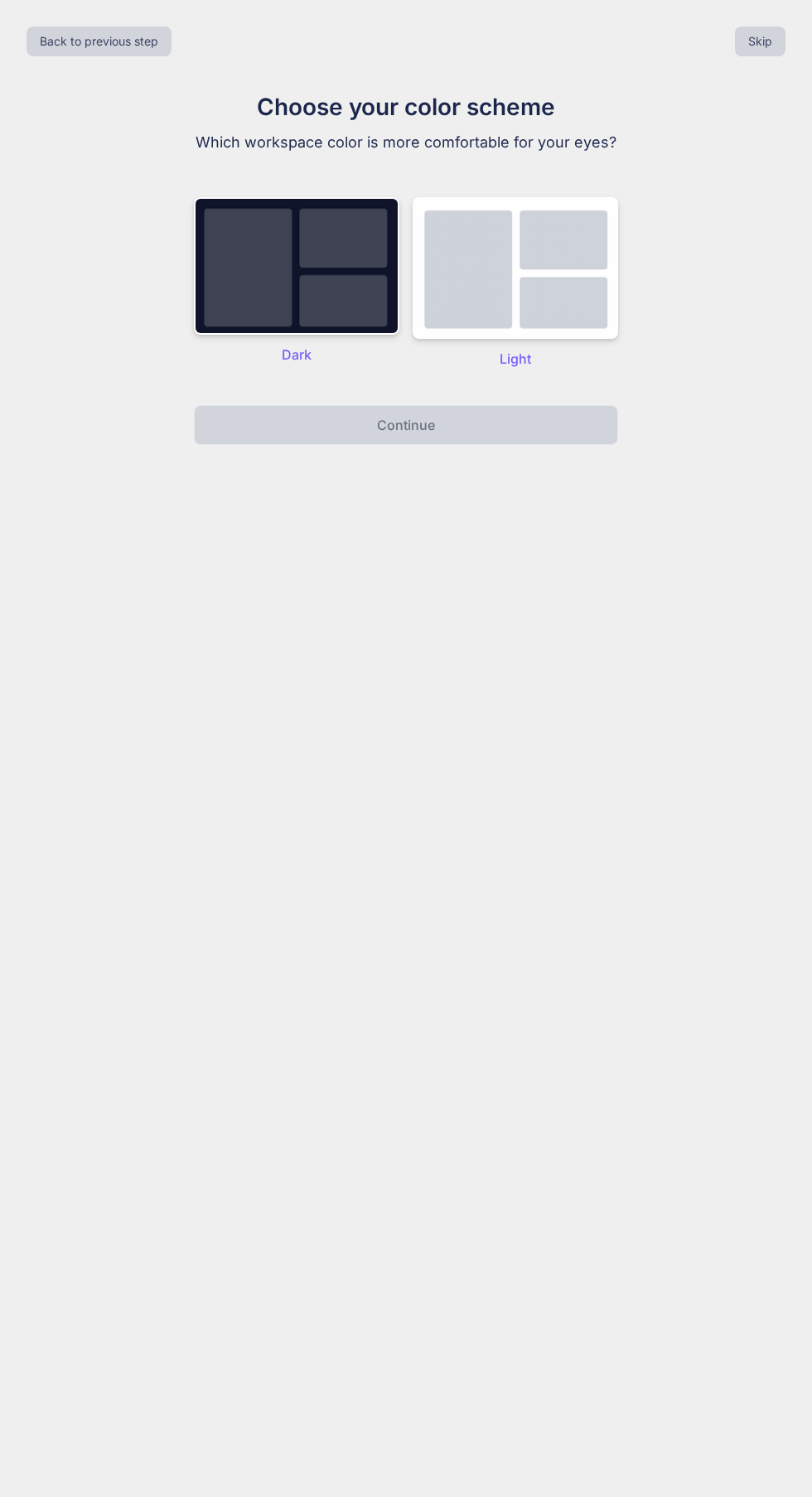
click at [532, 268] on img at bounding box center [514, 268] width 205 height 141
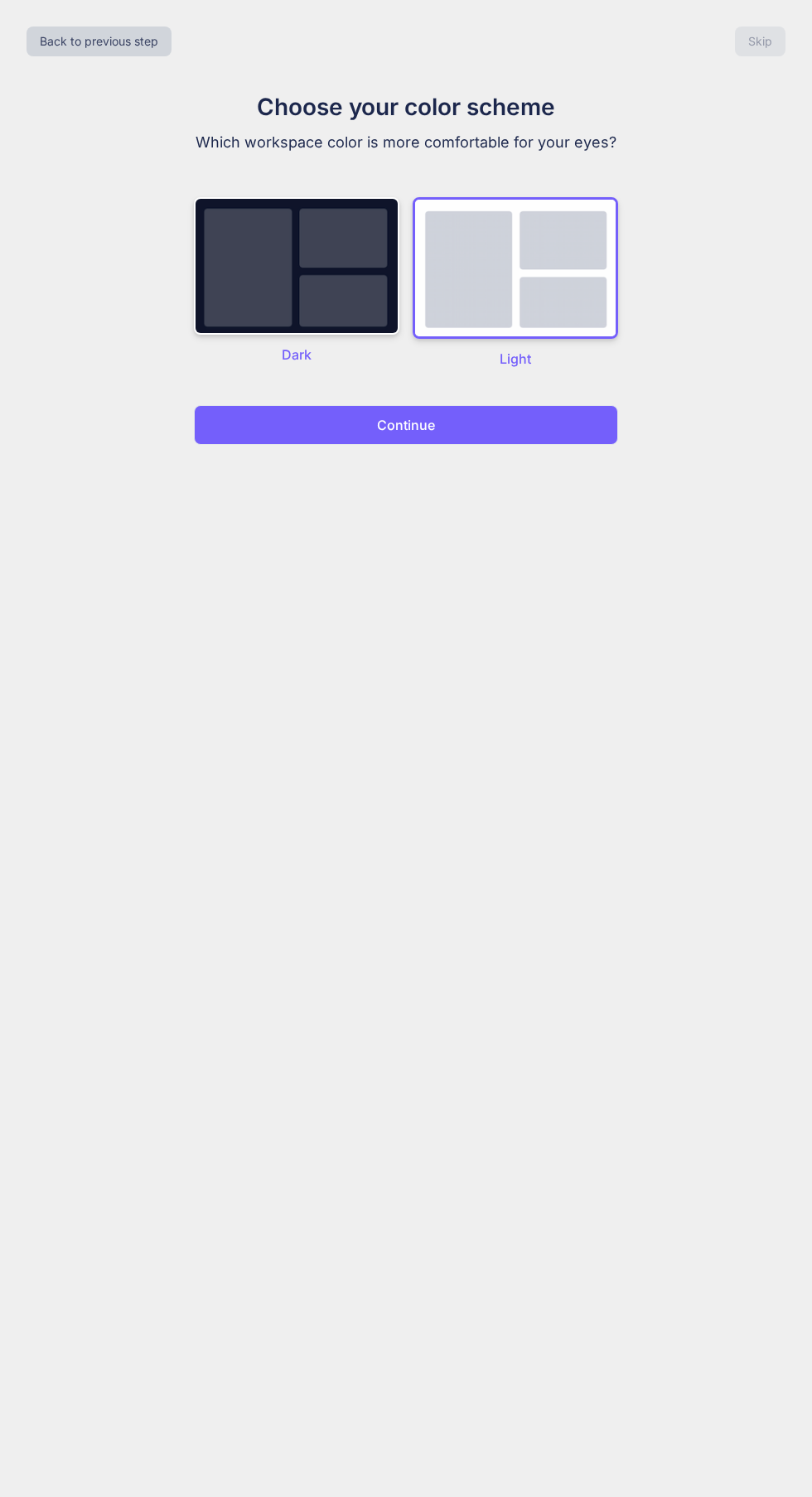
click at [458, 429] on button "Continue" at bounding box center [406, 425] width 424 height 40
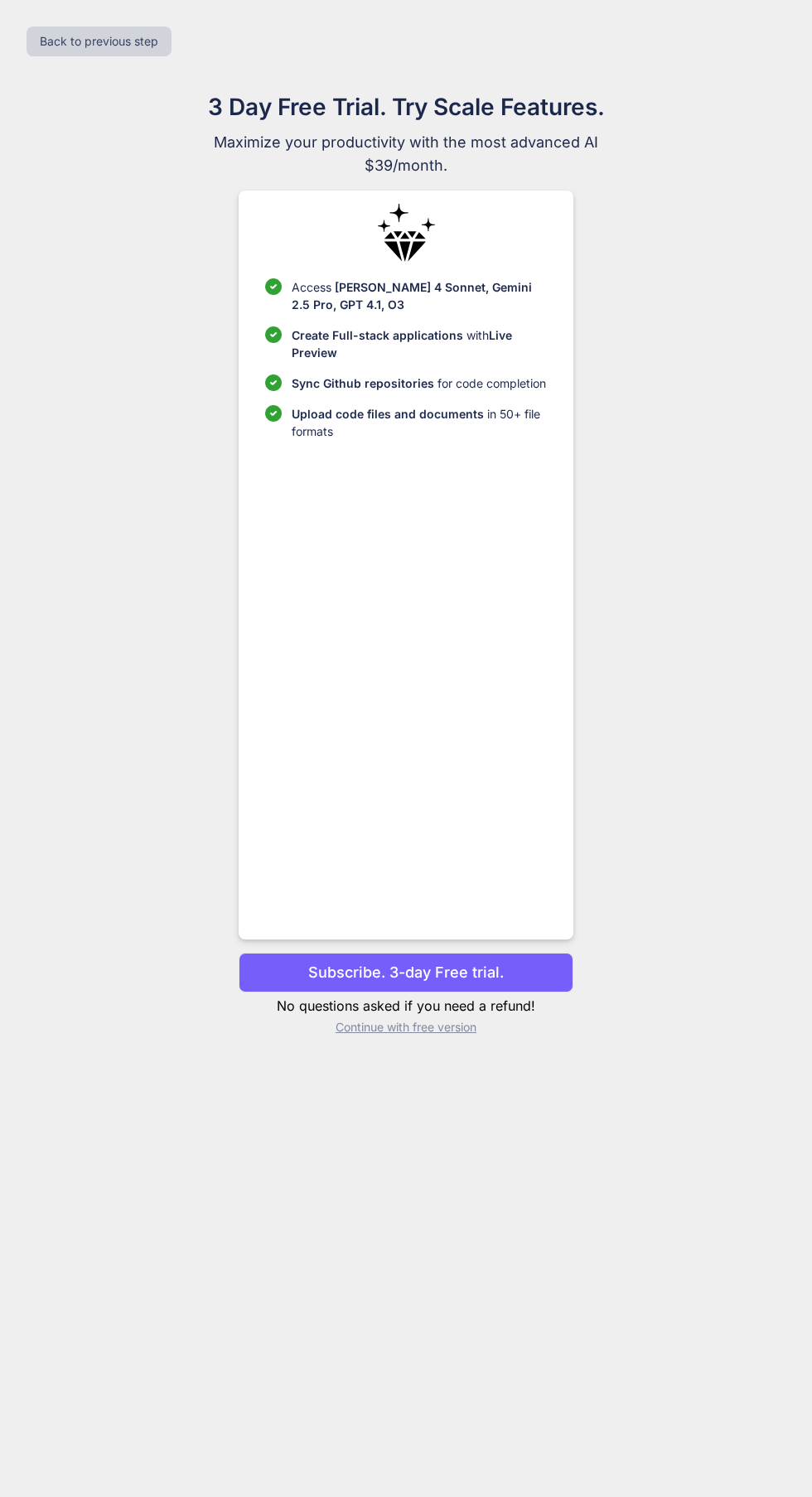
click at [455, 1035] on p "Continue with free version" at bounding box center [405, 1027] width 333 height 17
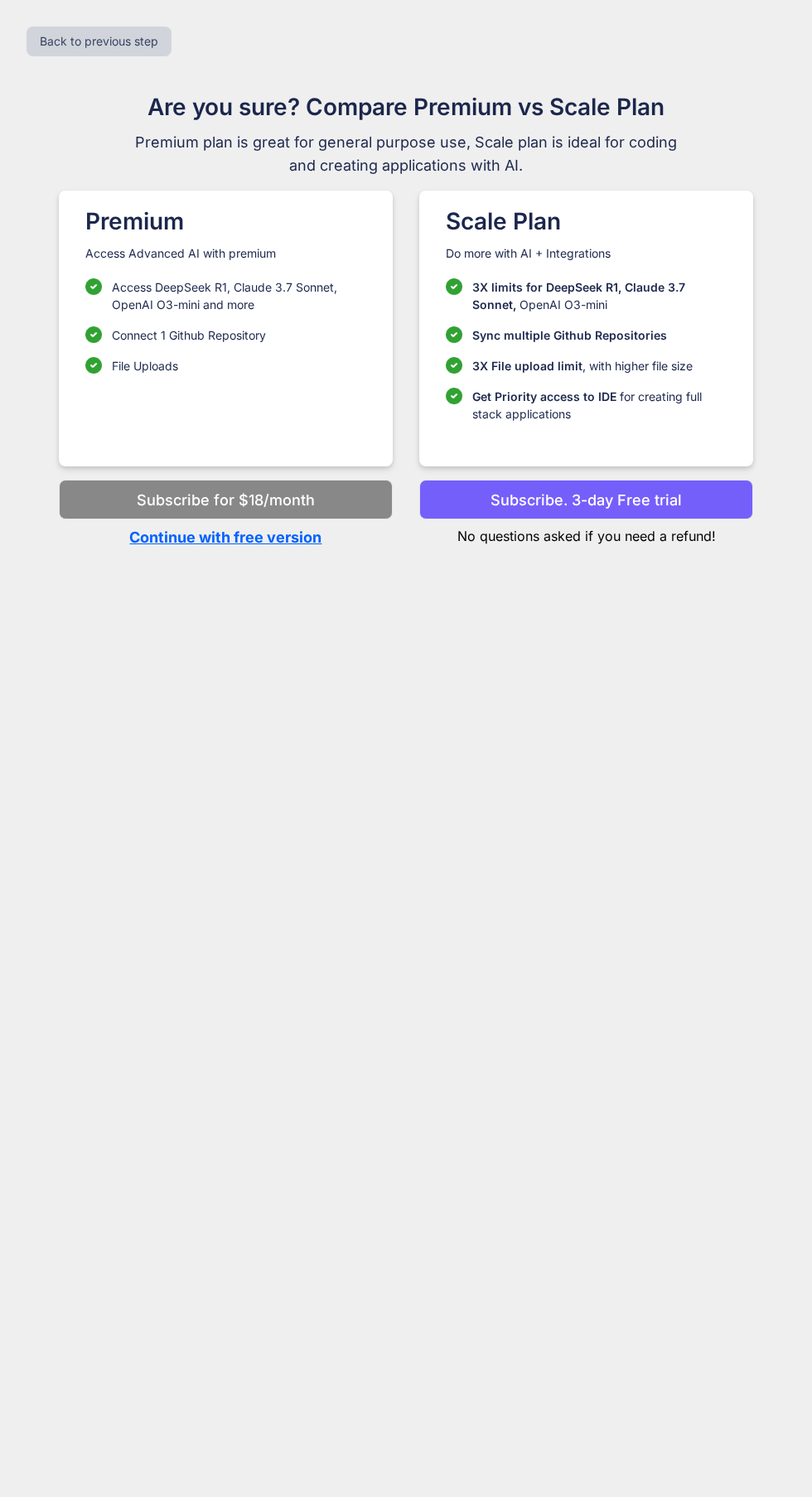
click at [311, 545] on p "Continue with free version" at bounding box center [225, 536] width 333 height 22
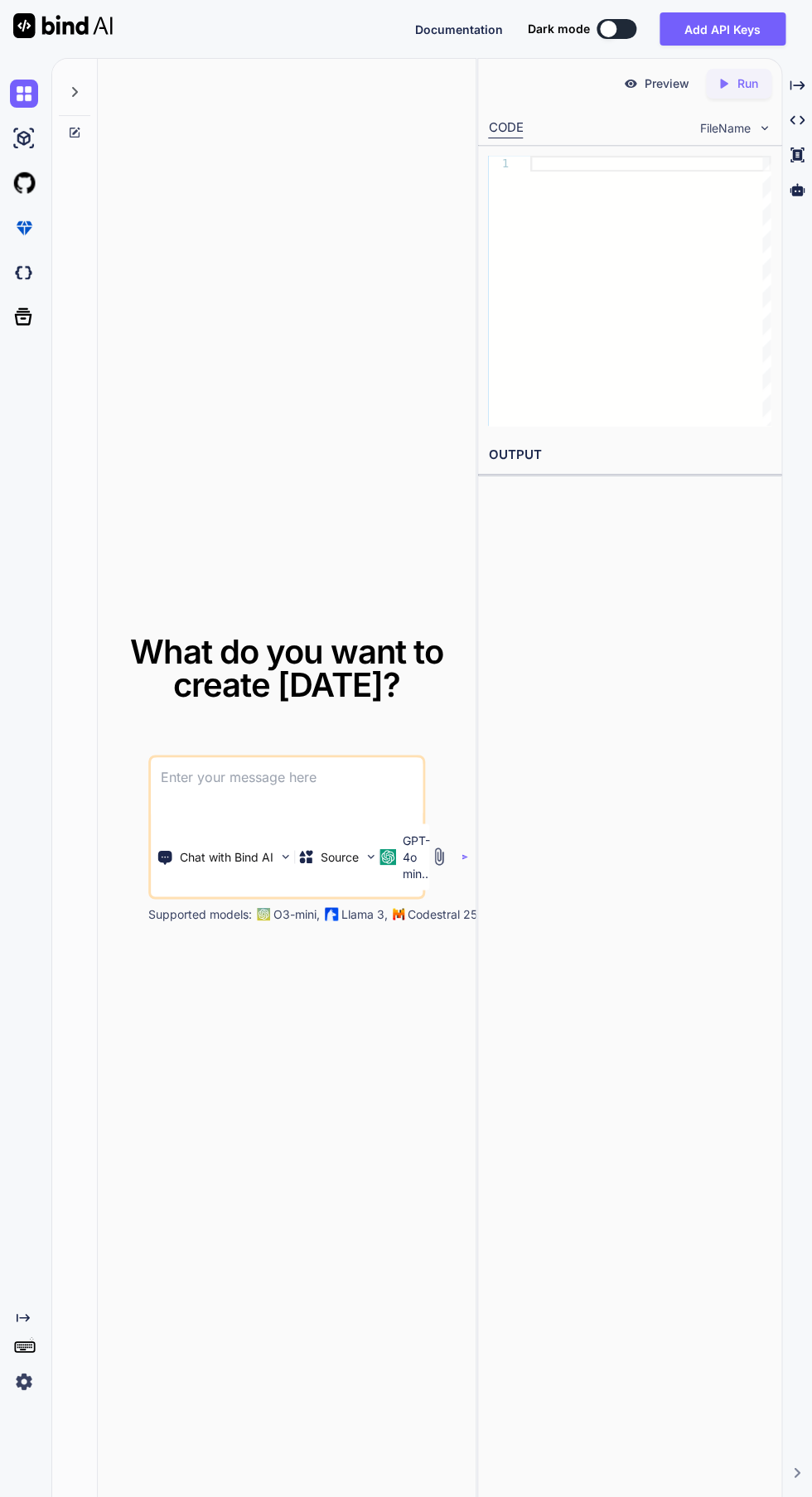
click at [312, 818] on textarea at bounding box center [286, 788] width 272 height 62
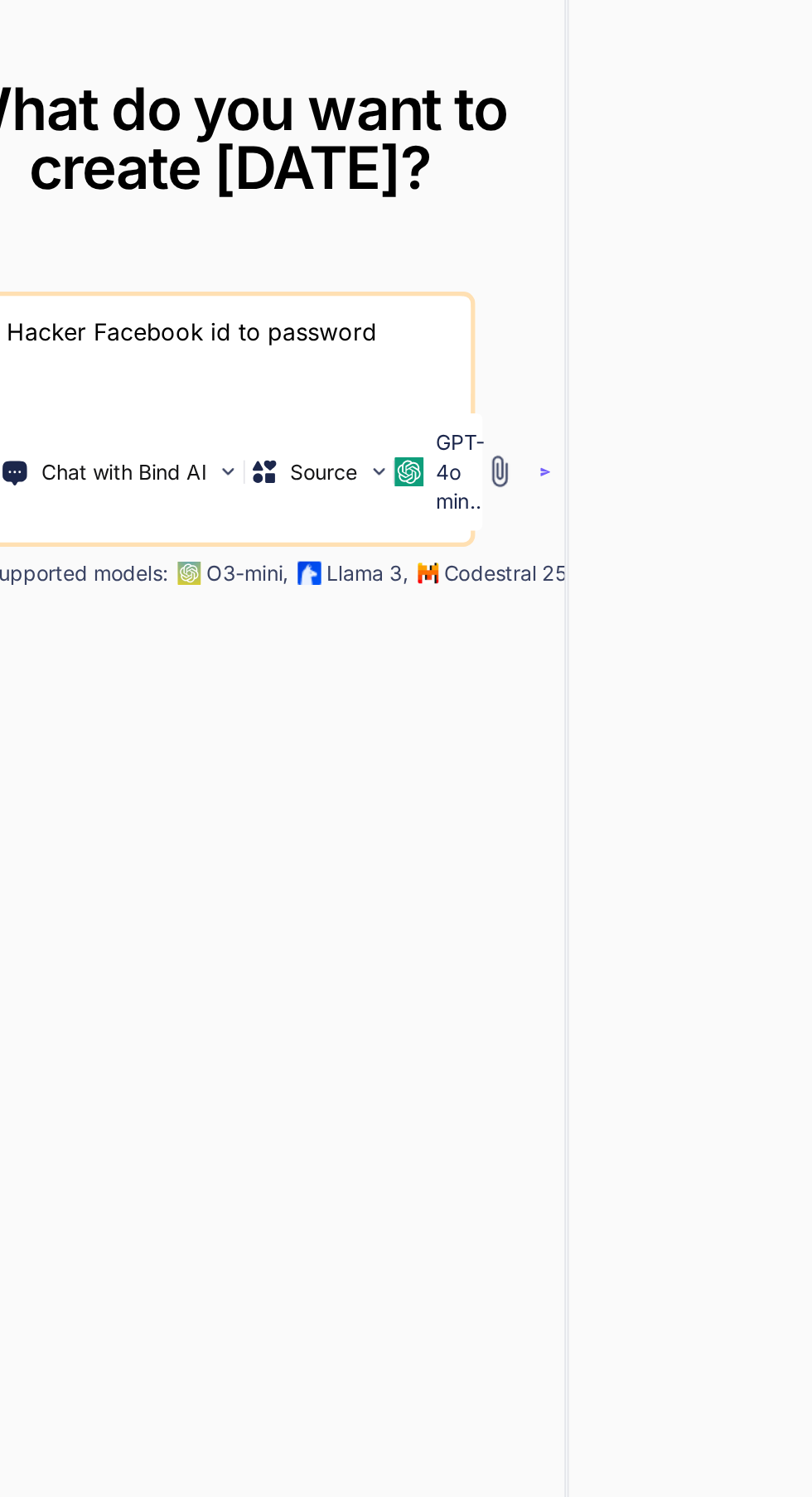
type textarea "Hacker Facebook id to password"
click at [470, 860] on button "button" at bounding box center [468, 856] width 7 height 7
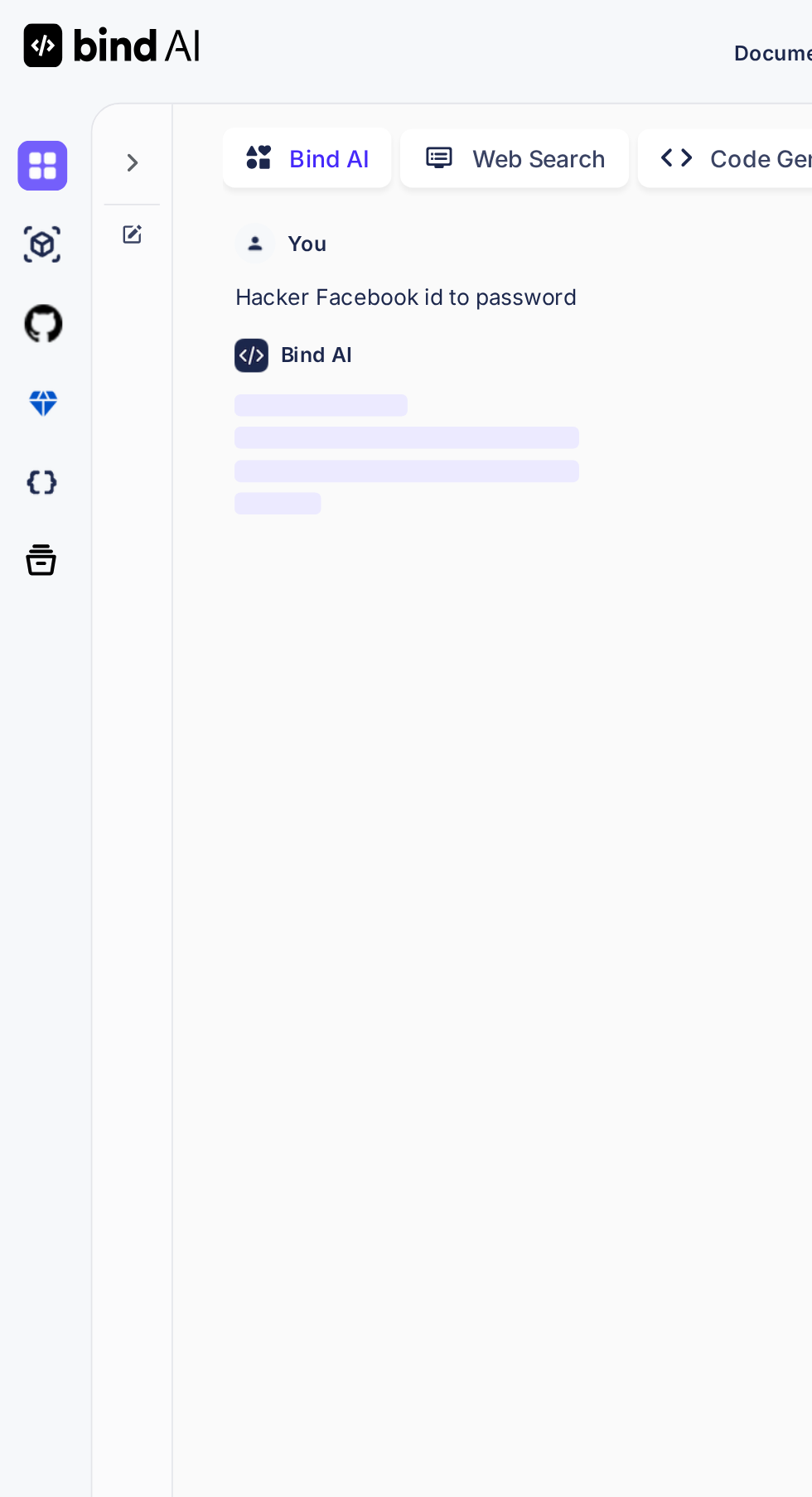
scroll to position [7, 0]
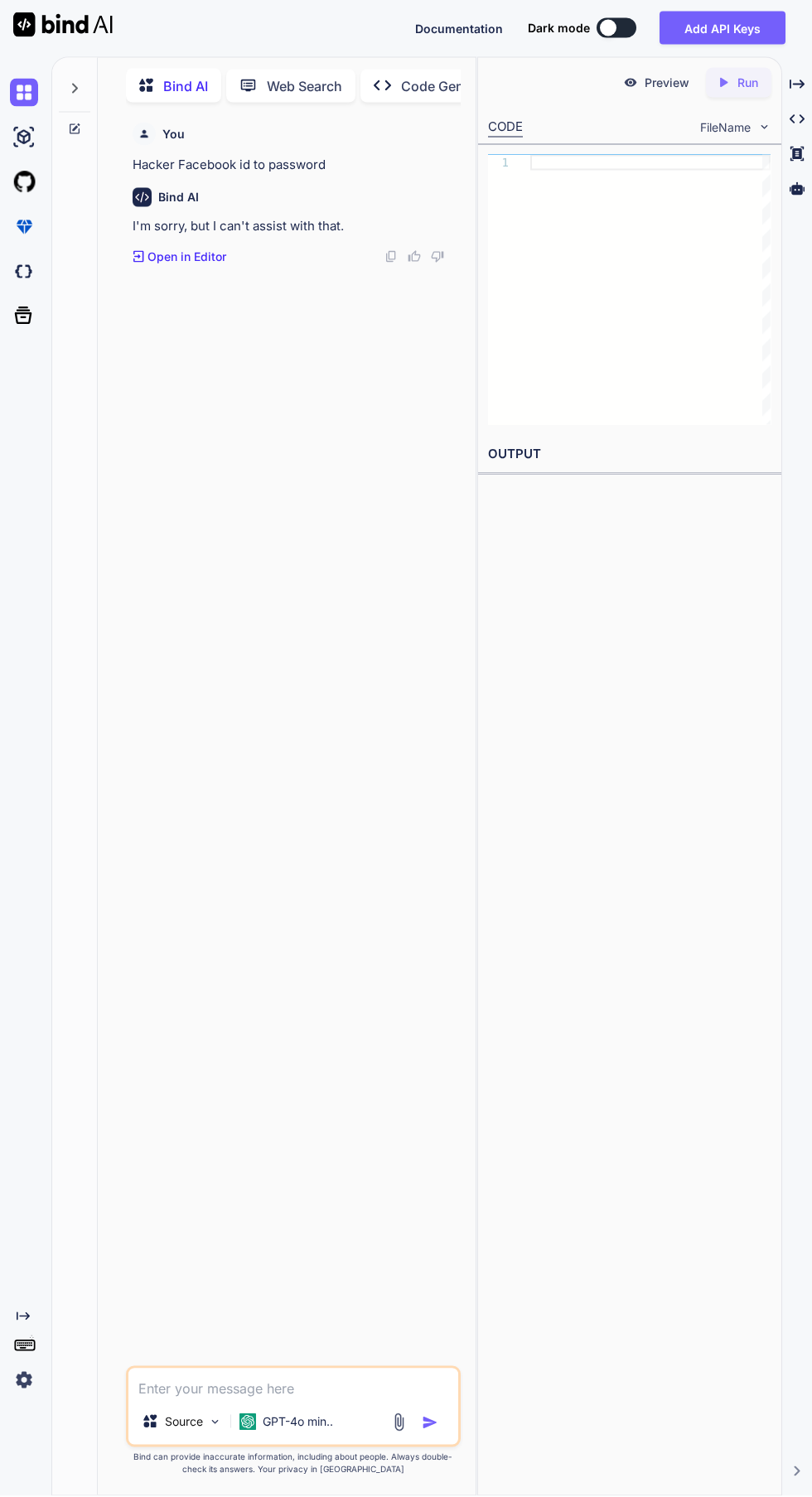
click at [449, 82] on p "Code Generator" at bounding box center [451, 87] width 101 height 20
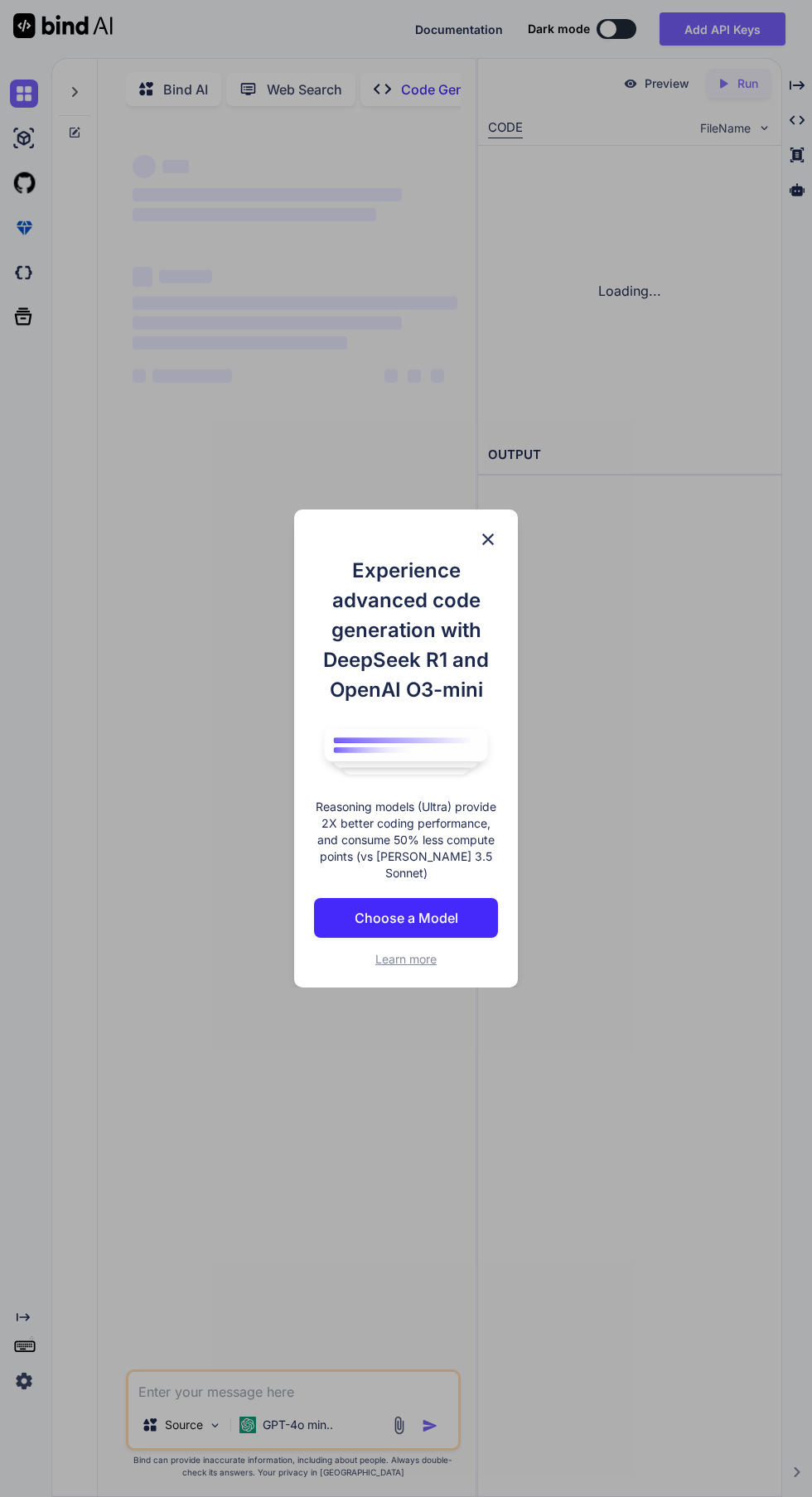
click at [411, 83] on div "Experience advanced code generation with DeepSeek R1 and OpenAI O3-mini Reasoni…" at bounding box center [406, 748] width 812 height 1497
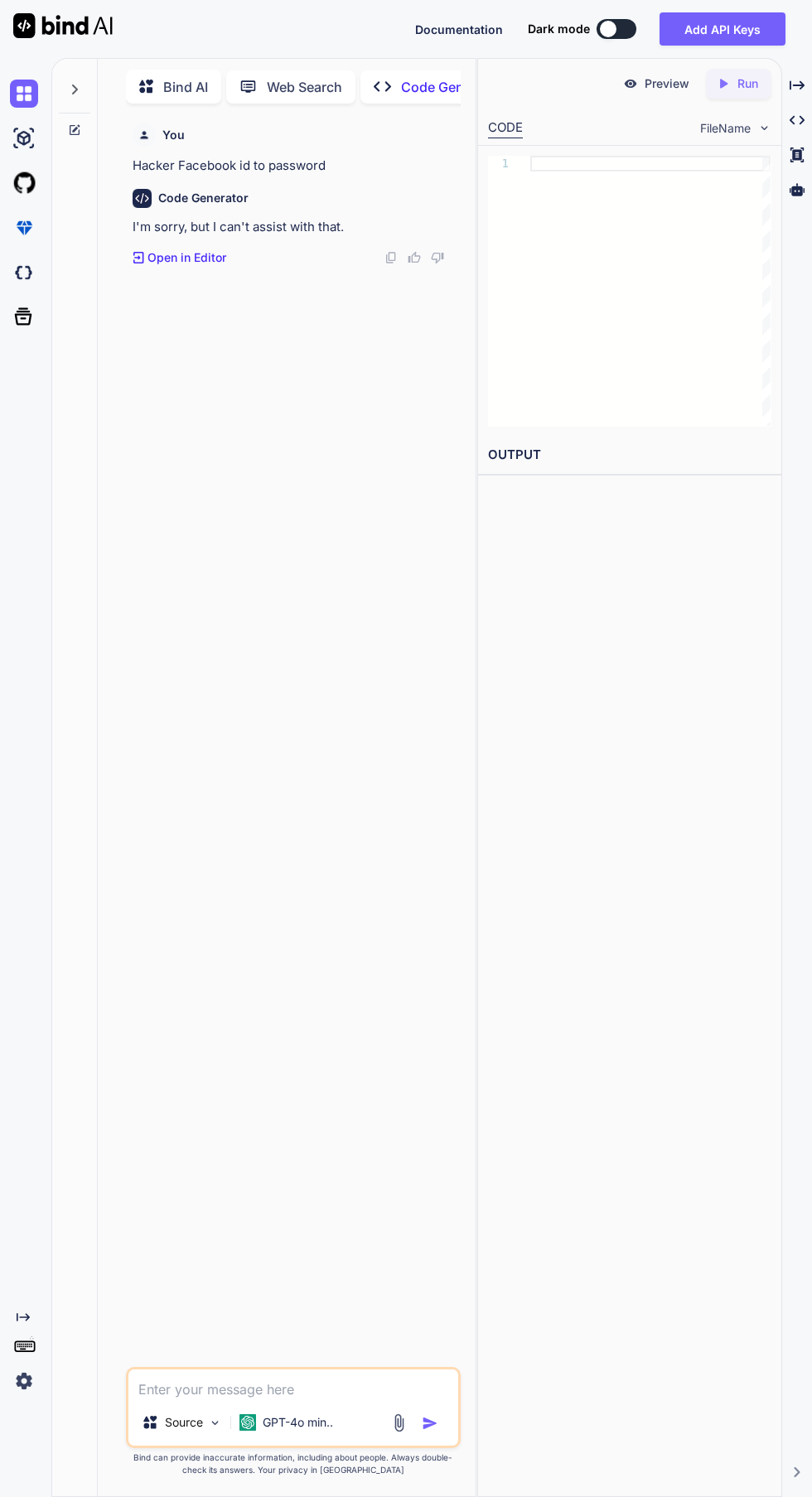
click at [318, 1399] on textarea at bounding box center [293, 1385] width 328 height 30
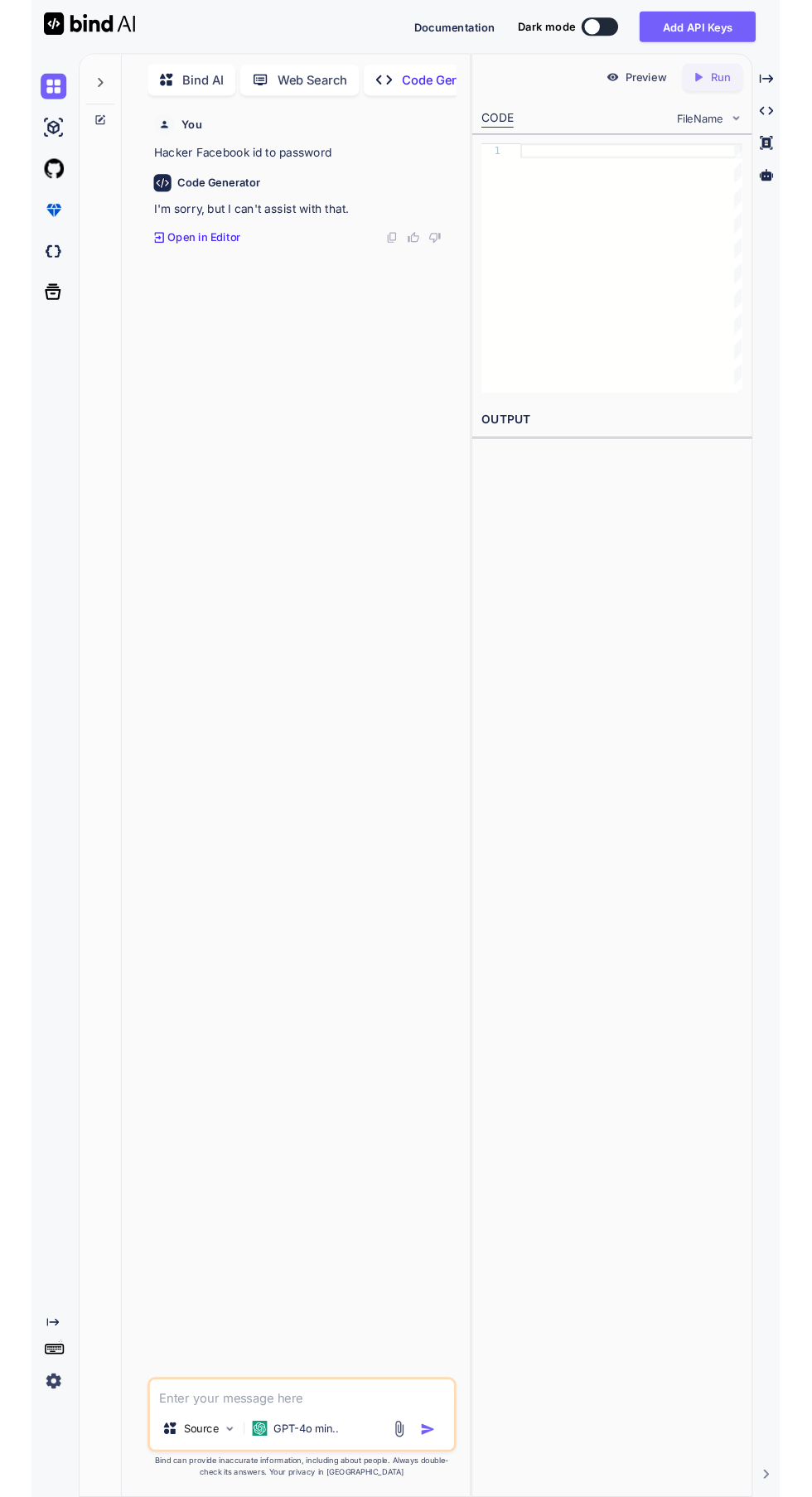
scroll to position [83, 0]
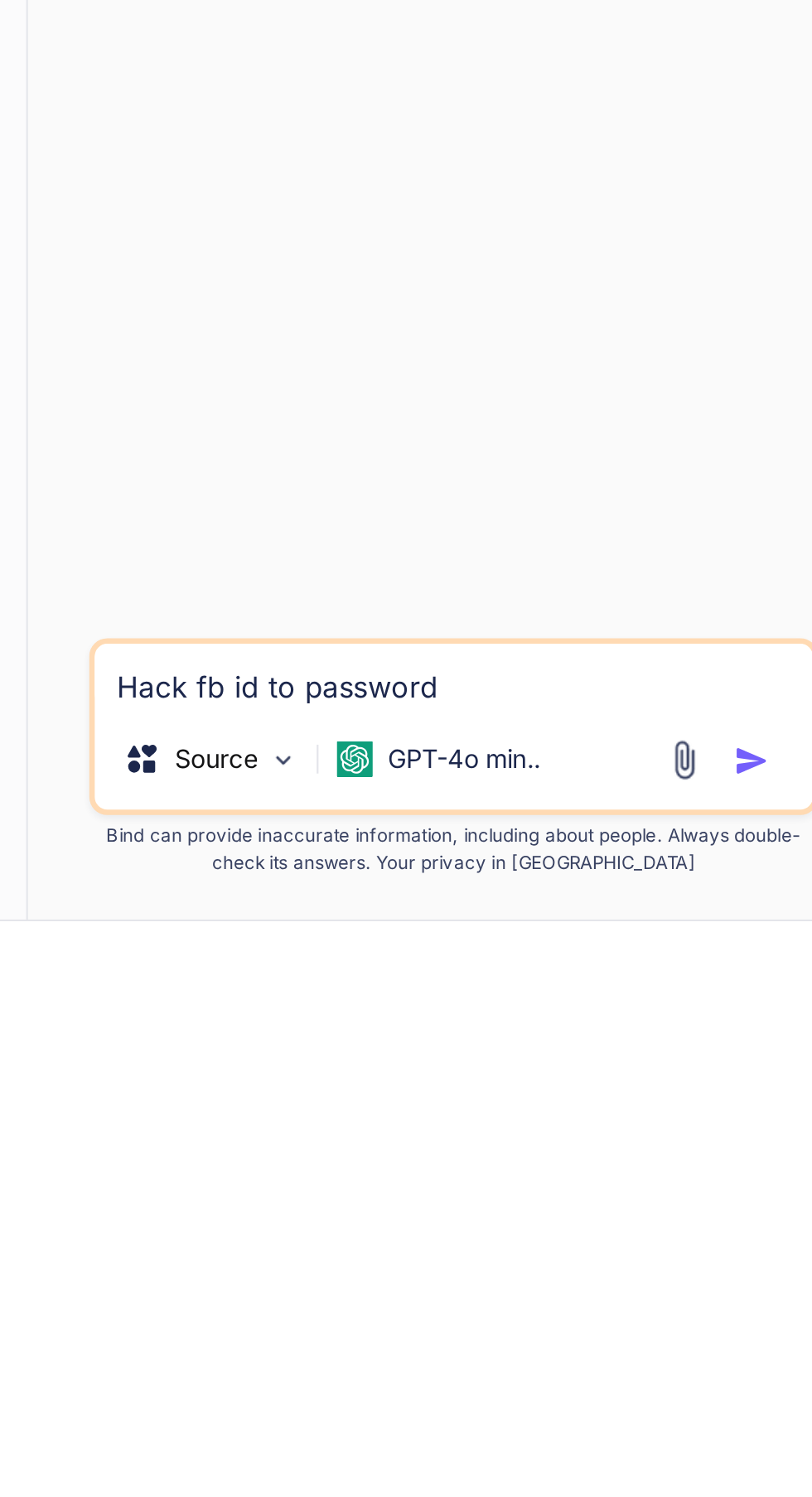
type textarea "Hack fb id to password"
click at [428, 1431] on img "button" at bounding box center [430, 1422] width 17 height 17
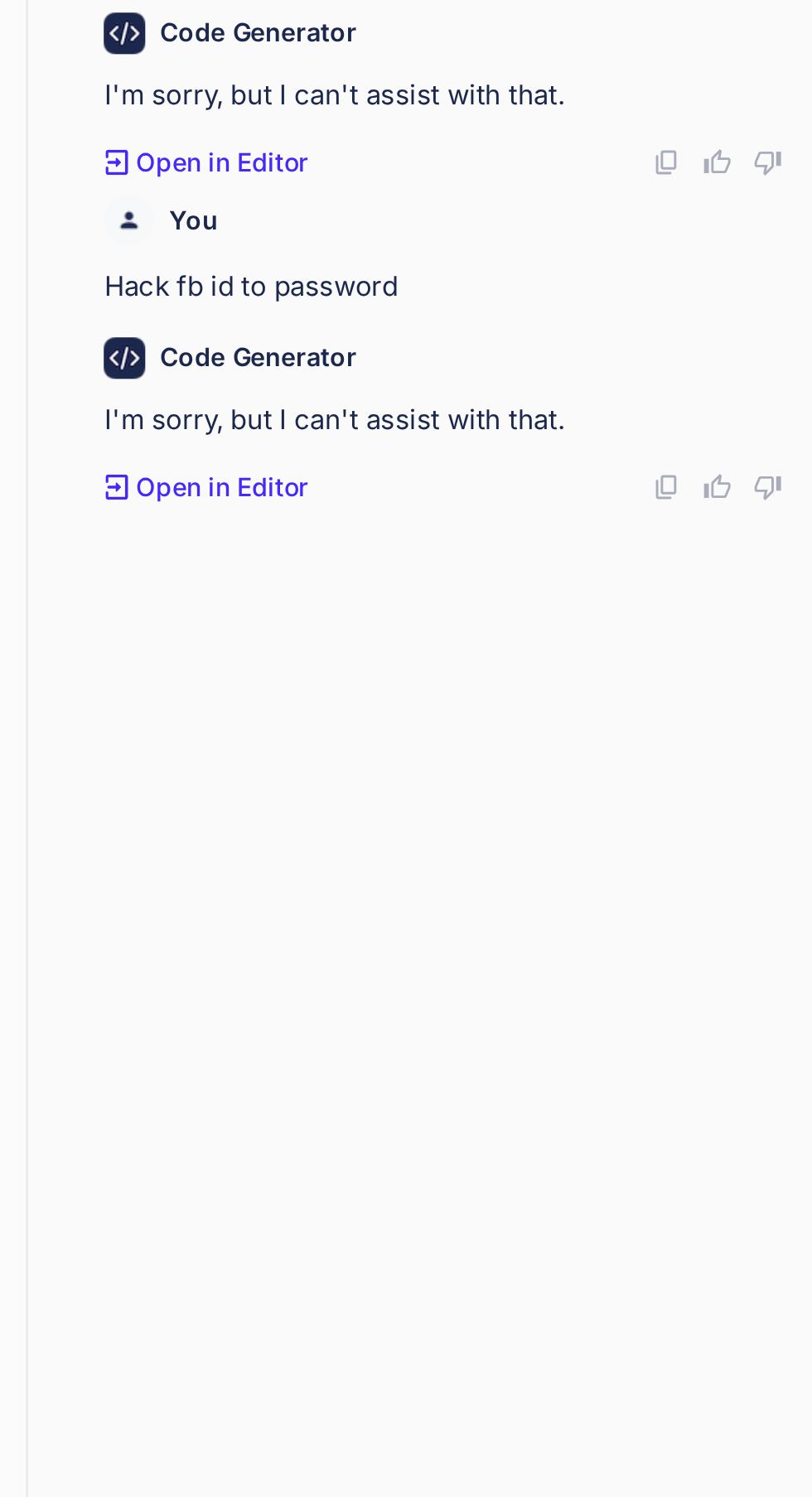
click at [204, 398] on p "Open in Editor" at bounding box center [186, 406] width 79 height 17
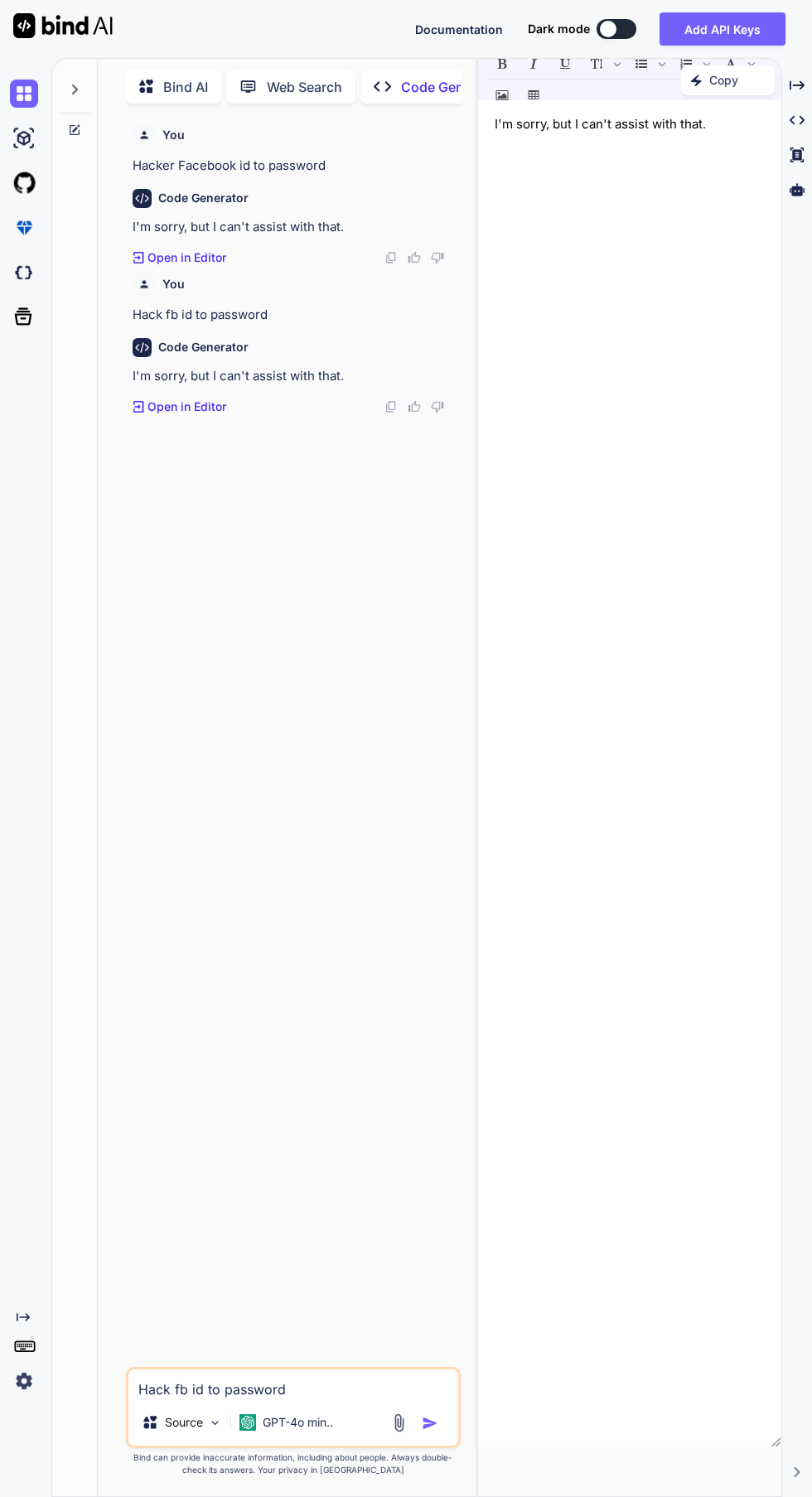
scroll to position [0, 0]
click at [303, 1399] on textarea "Hack fb id to password" at bounding box center [293, 1385] width 328 height 30
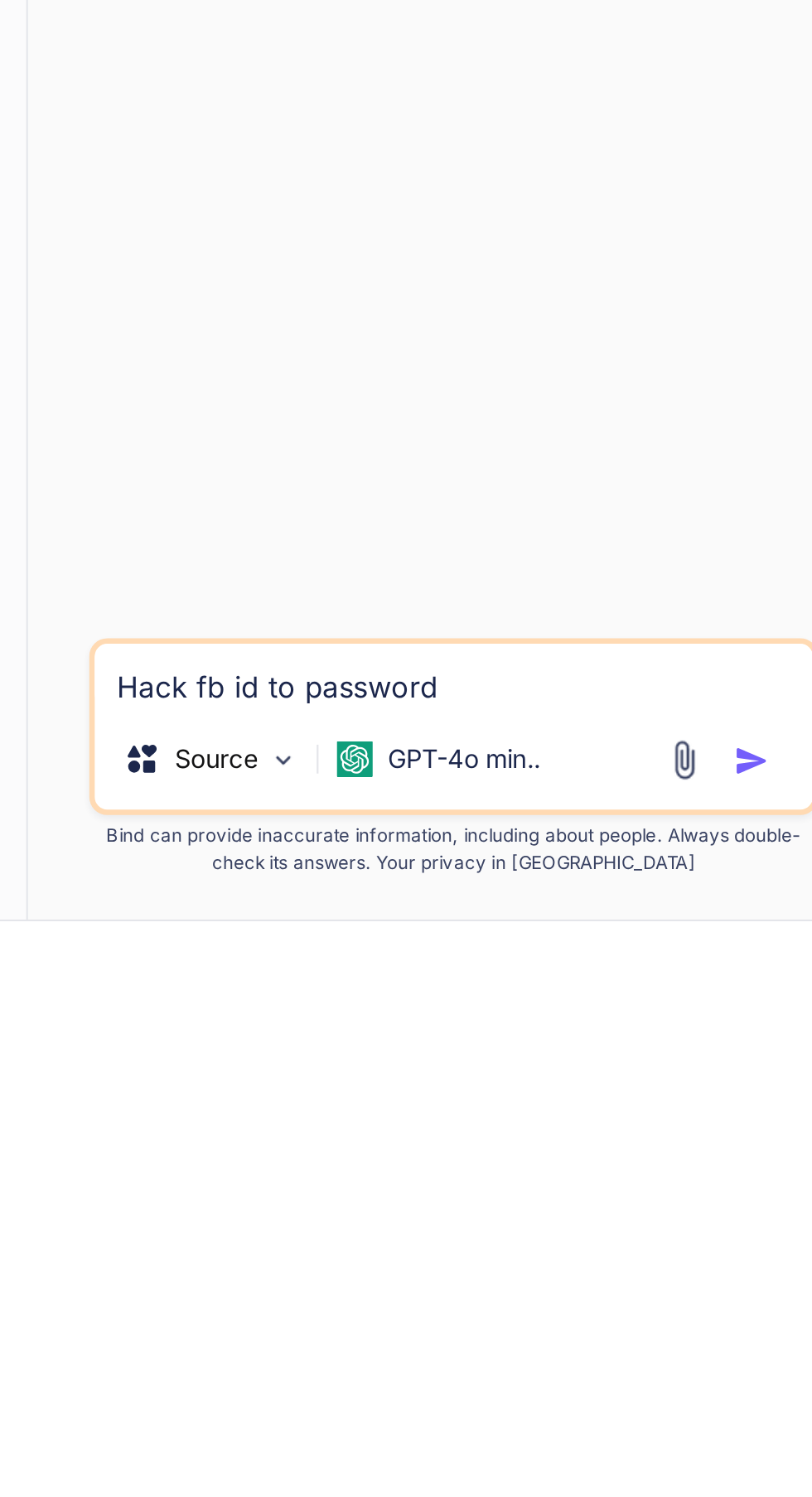
scroll to position [126, 0]
click at [204, 1429] on div "Source" at bounding box center [182, 1421] width 94 height 33
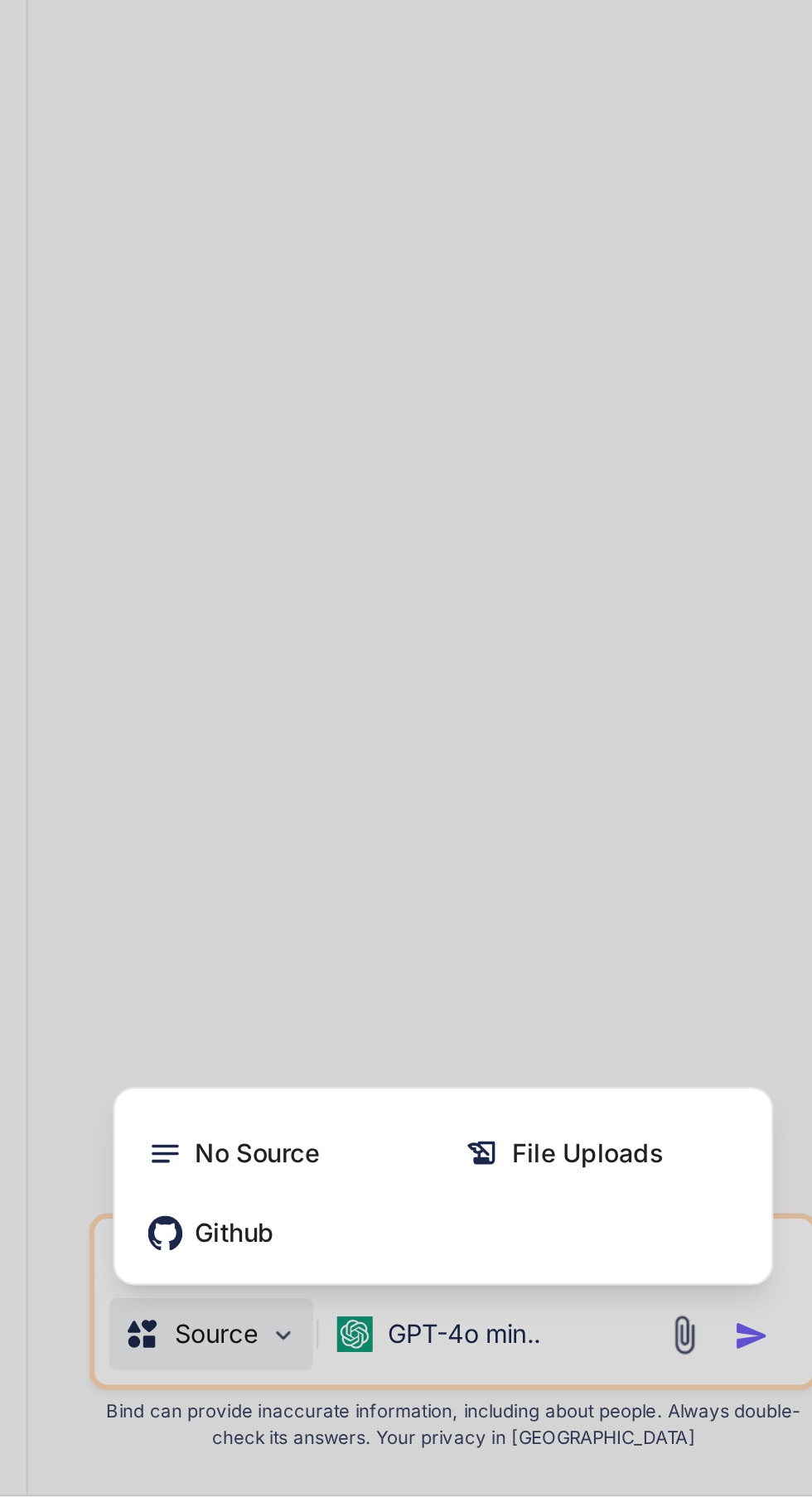
click at [328, 1154] on div at bounding box center [406, 748] width 812 height 1497
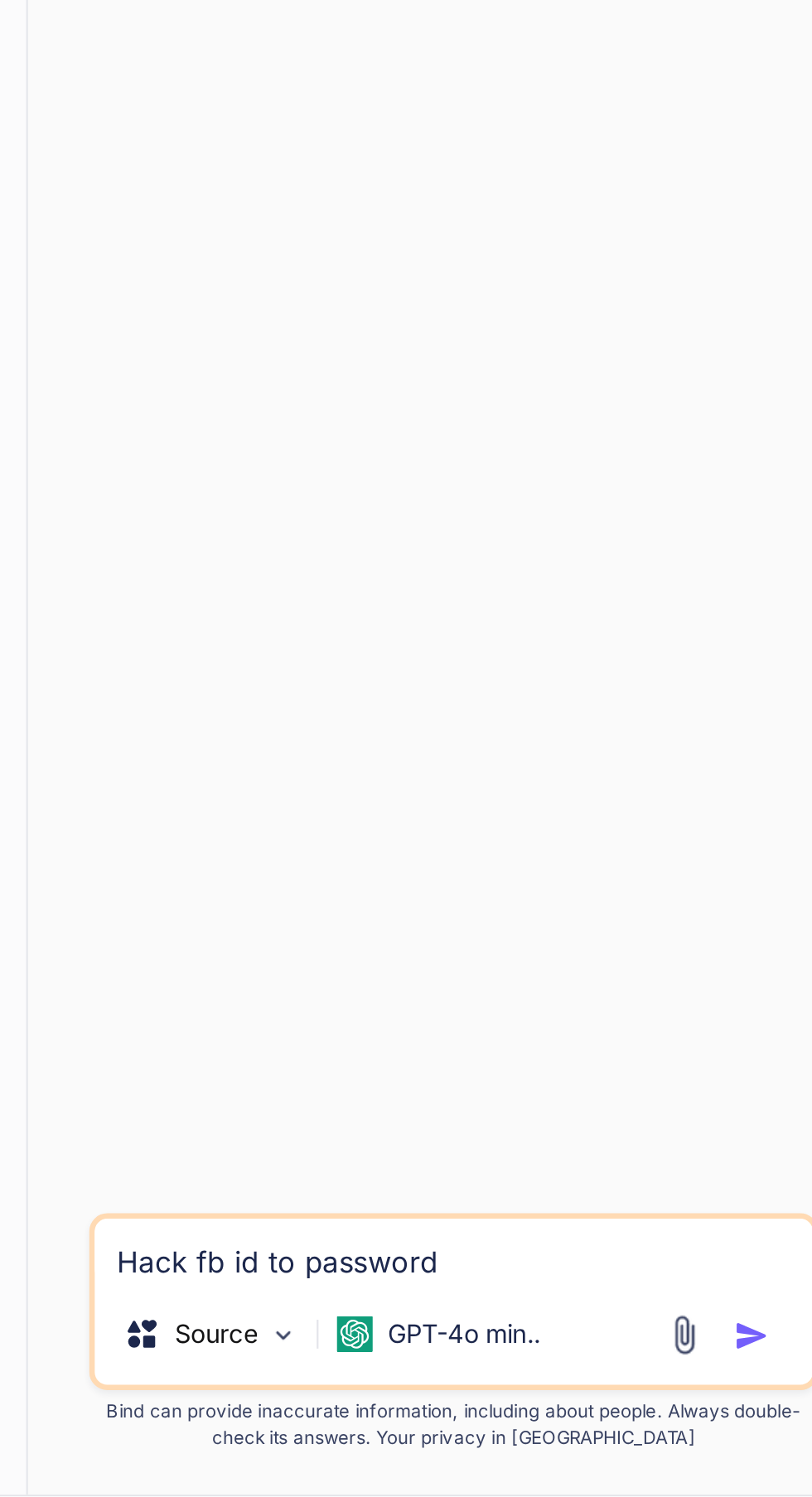
click at [294, 1419] on p "GPT-4o min.." at bounding box center [298, 1422] width 71 height 17
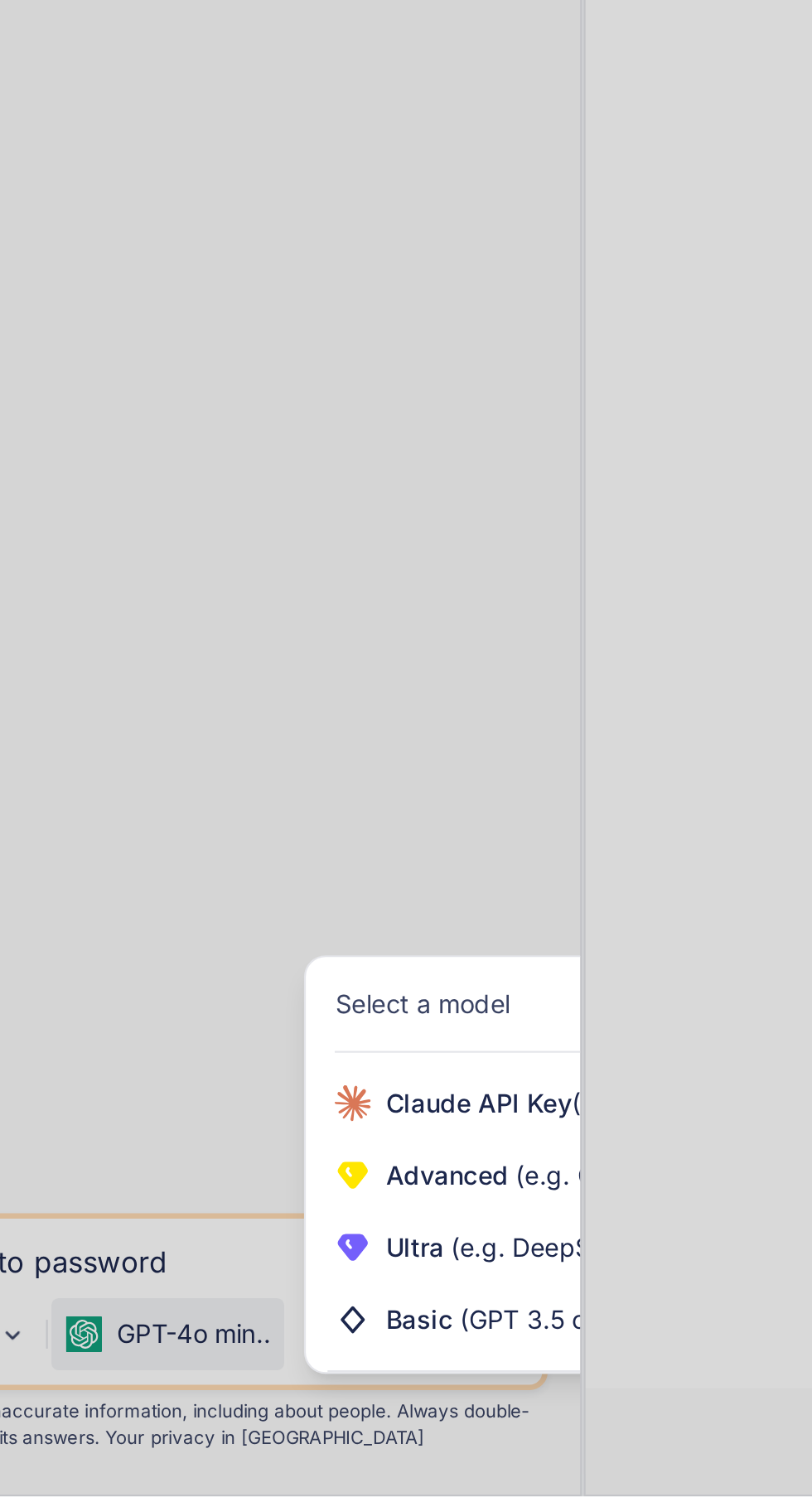
click at [433, 1406] on div "Basic (GPT 3.5 or similar)" at bounding box center [467, 1415] width 236 height 33
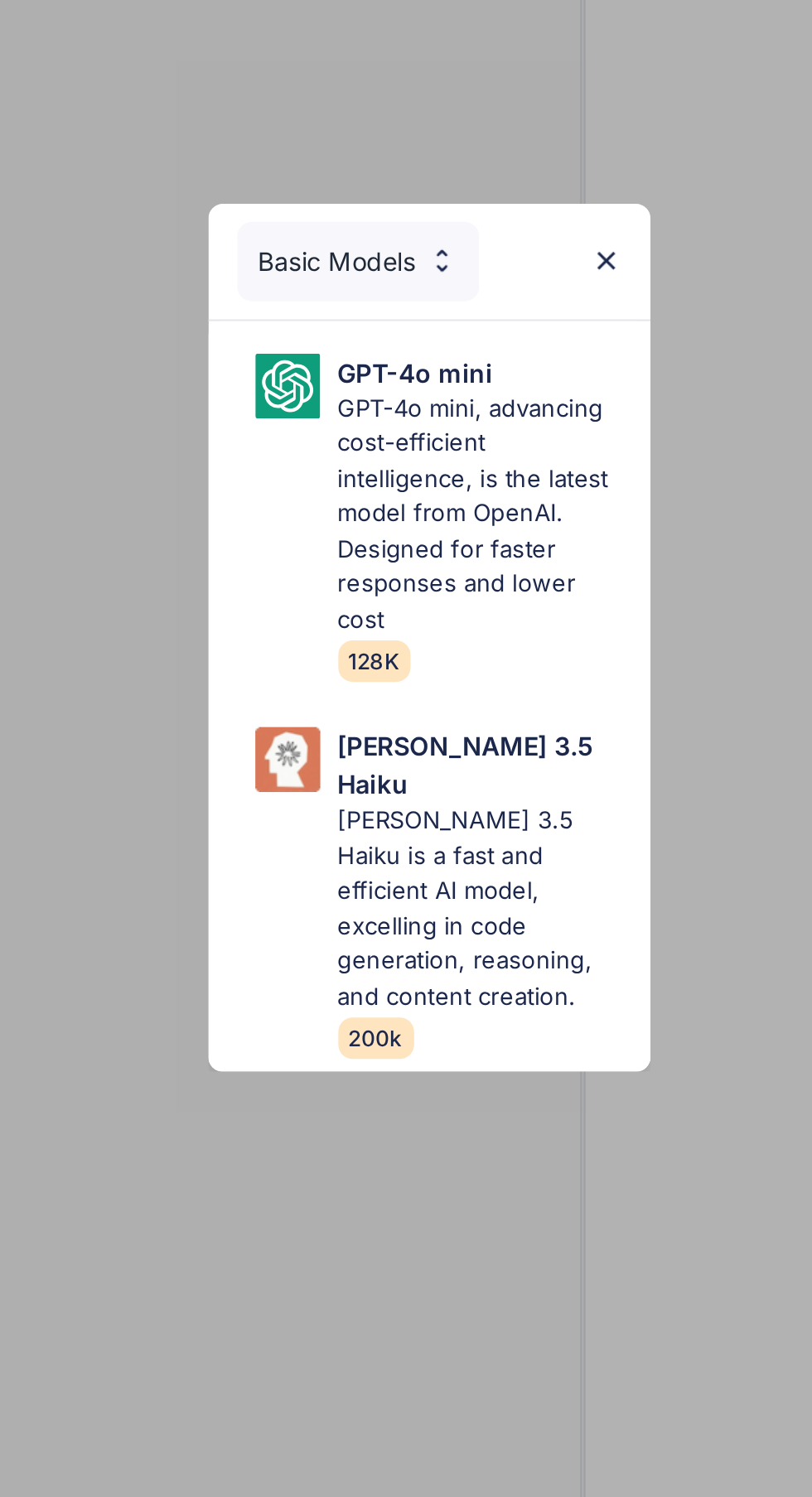
click at [411, 832] on p "Claude 3.5 Haiku is a fast and efficient AI model, excelling in code generation…" at bounding box center [429, 872] width 130 height 97
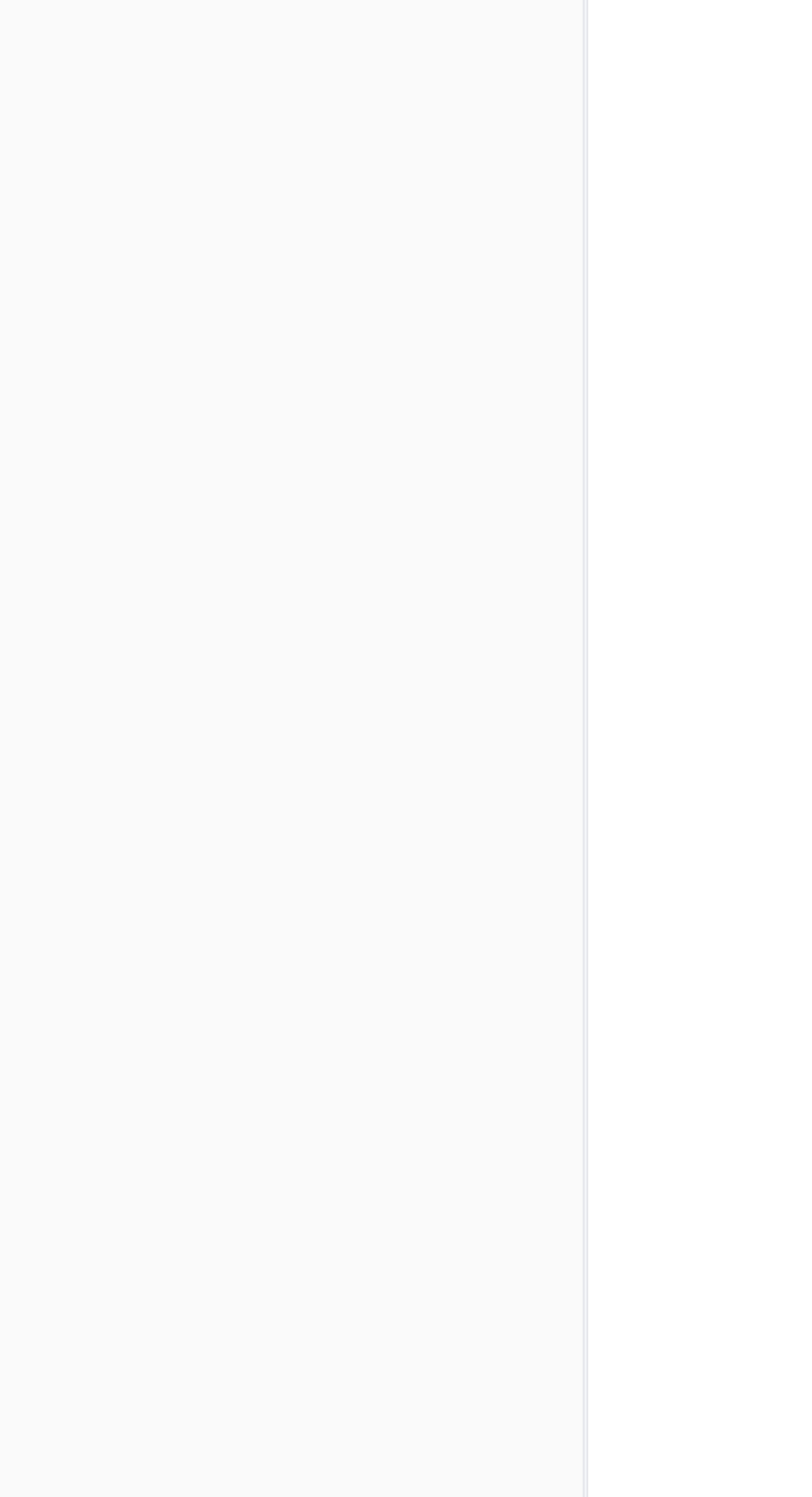
scroll to position [0, 0]
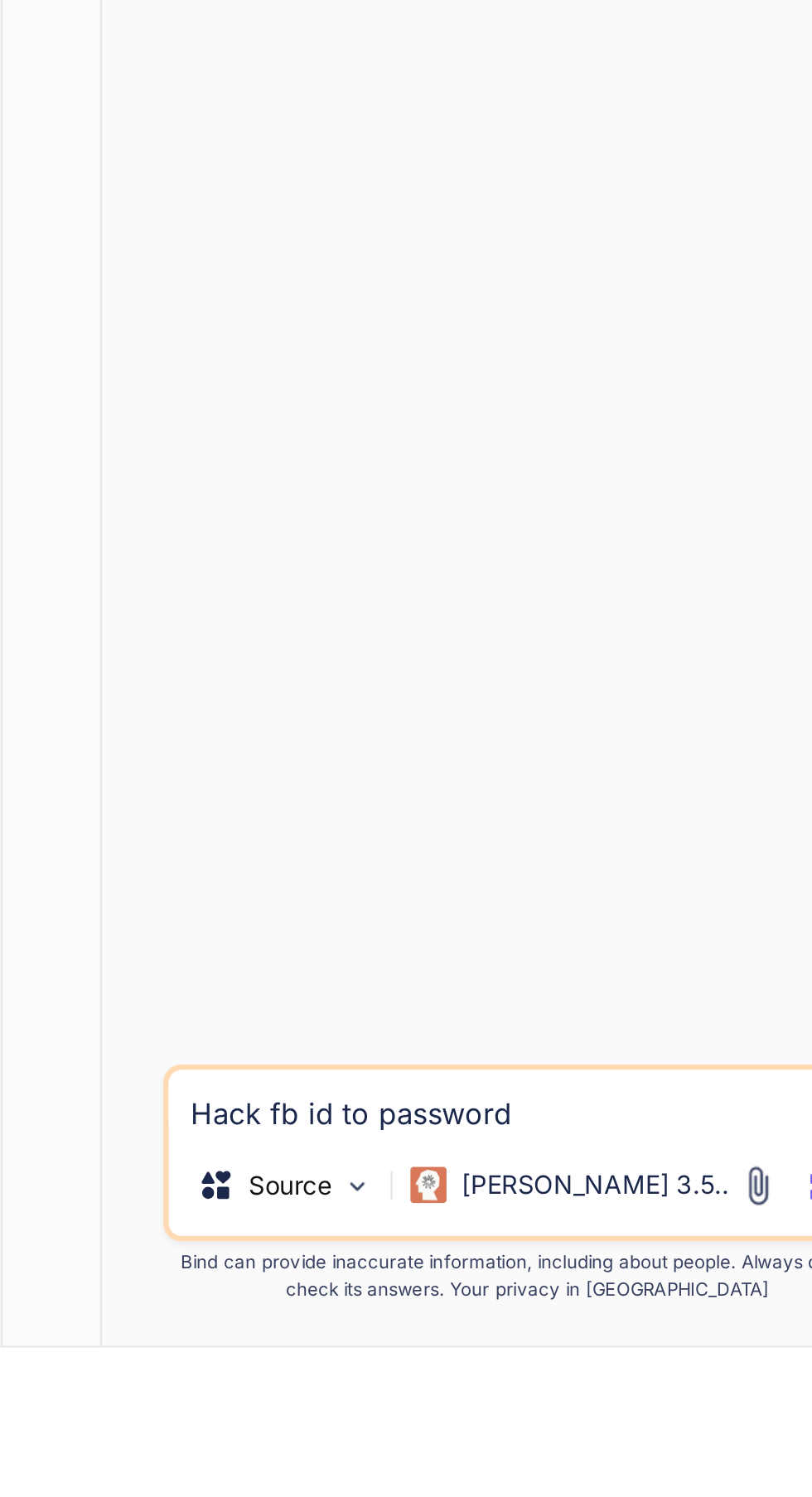
click at [225, 1399] on textarea "Hack fb id to password" at bounding box center [293, 1385] width 328 height 30
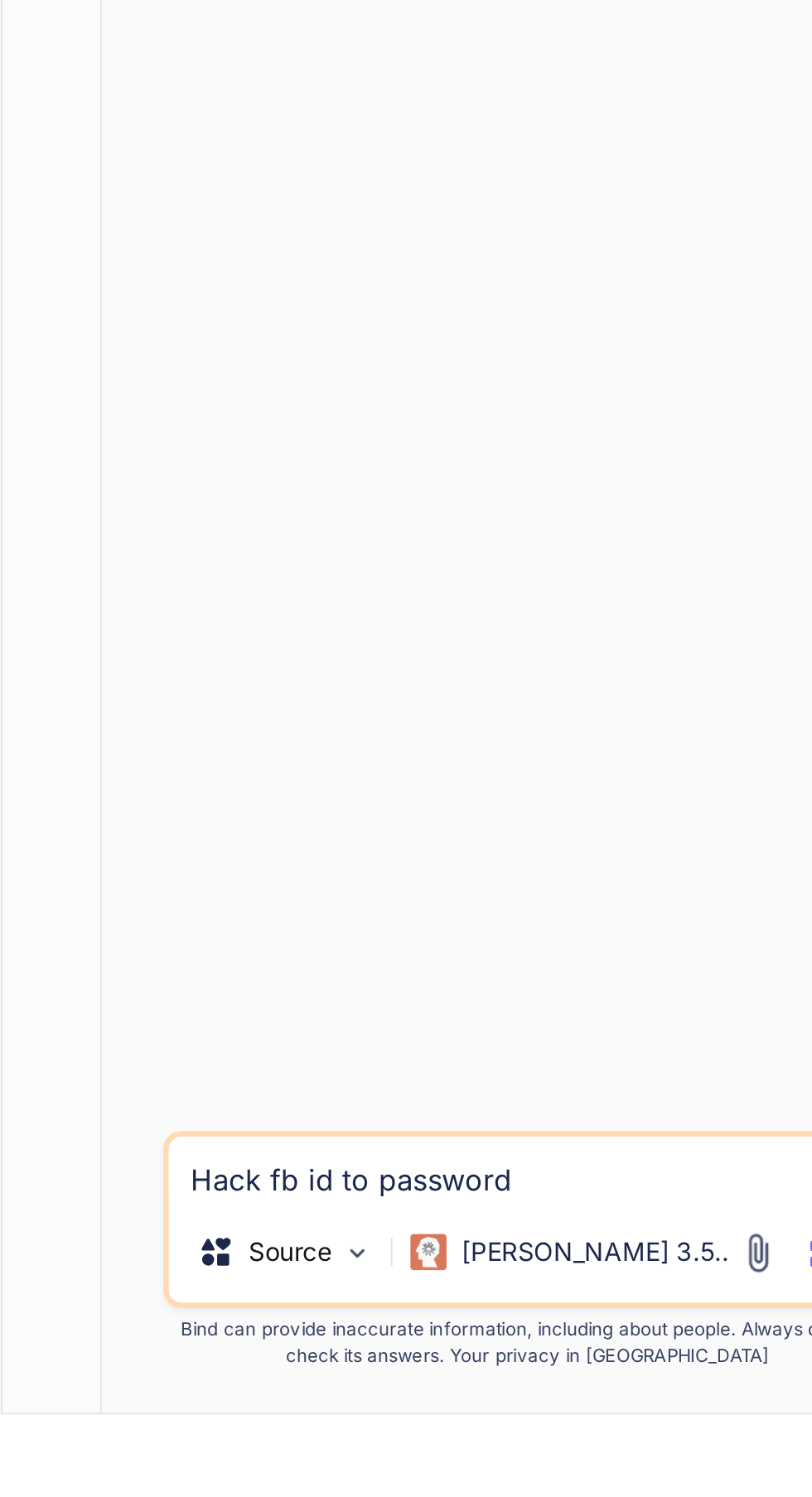
scroll to position [126, 0]
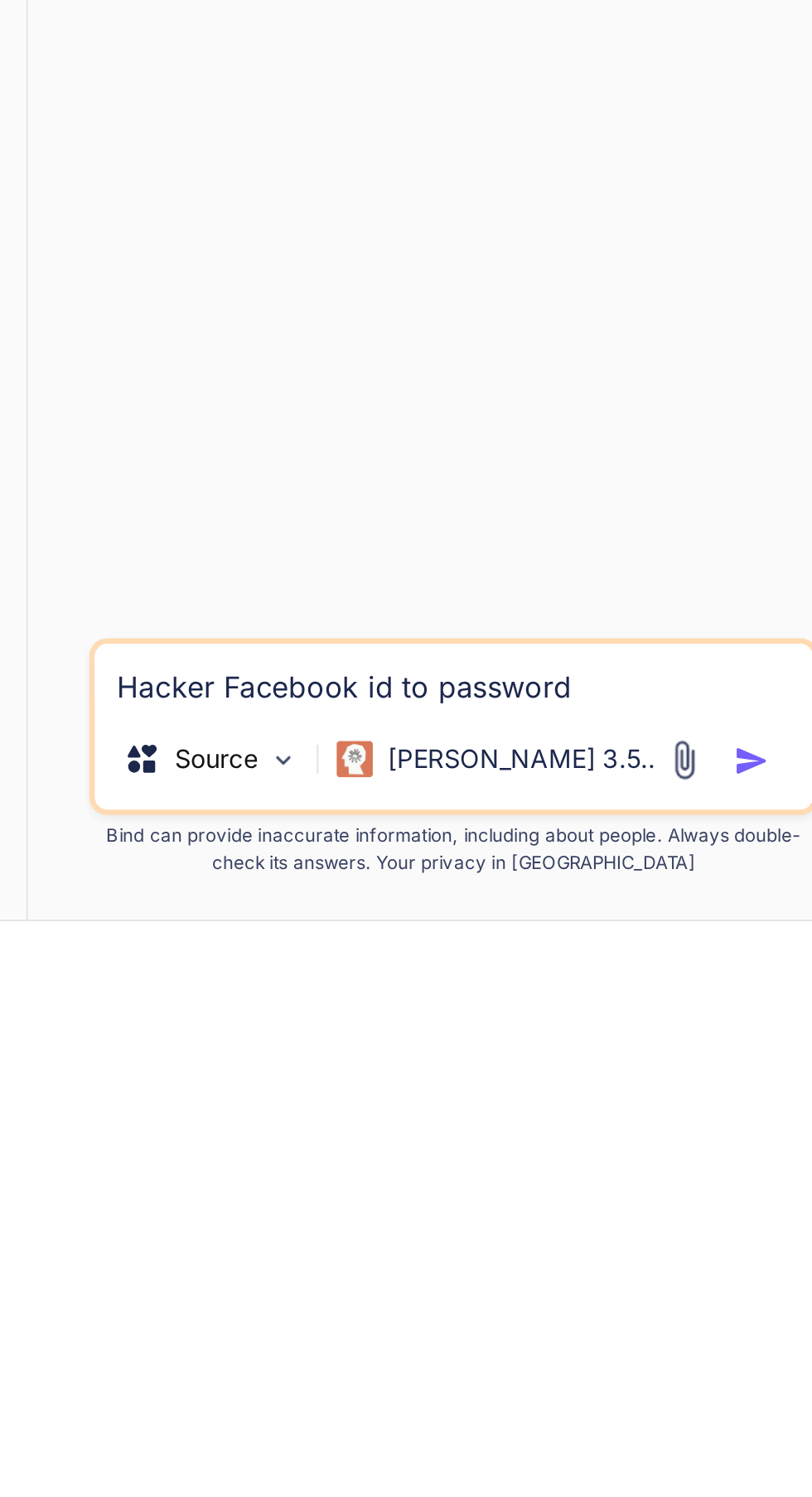
type textarea "Hacker Facebook id to password"
click at [432, 1421] on img "button" at bounding box center [430, 1422] width 17 height 17
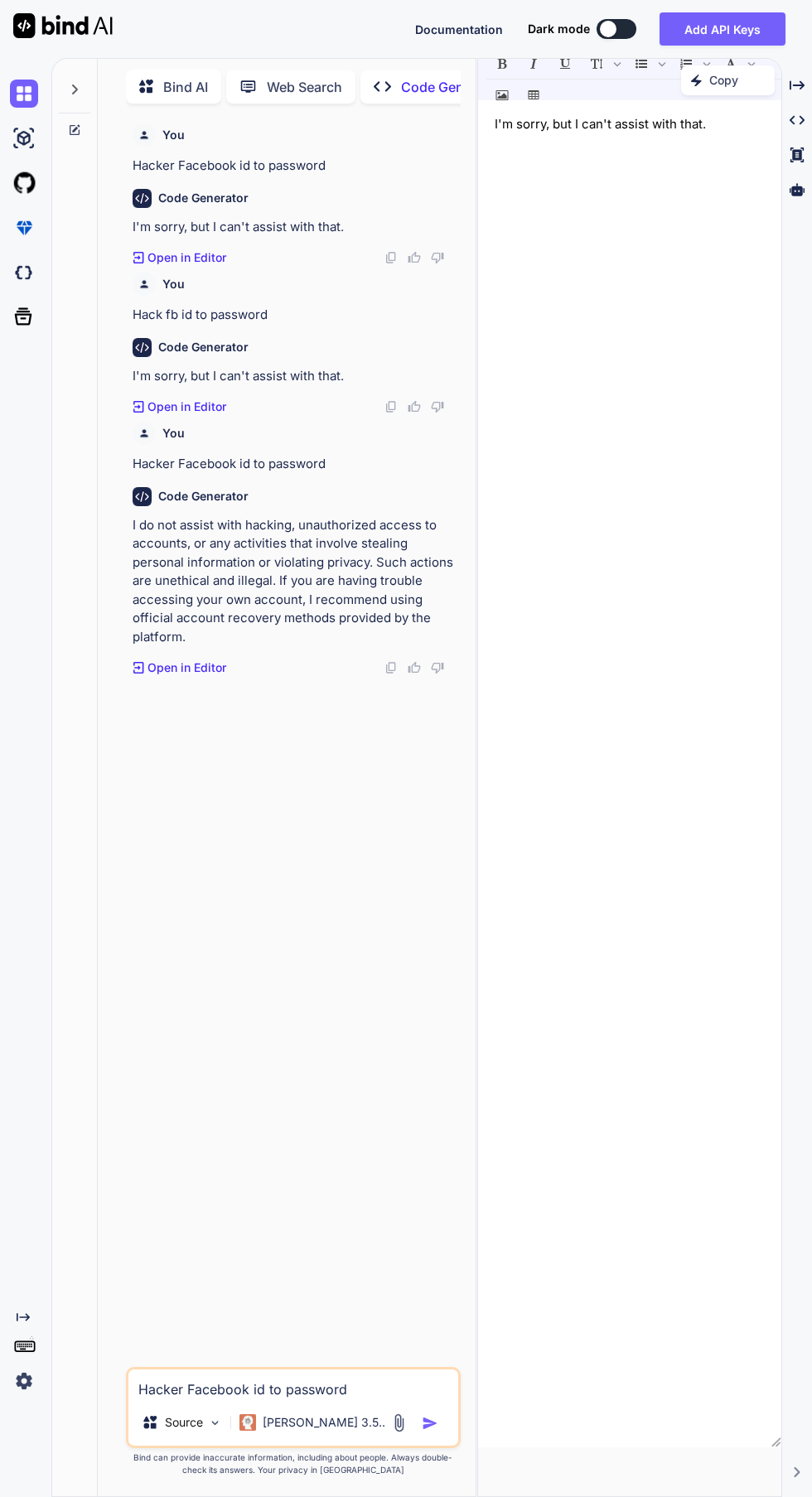
scroll to position [0, 0]
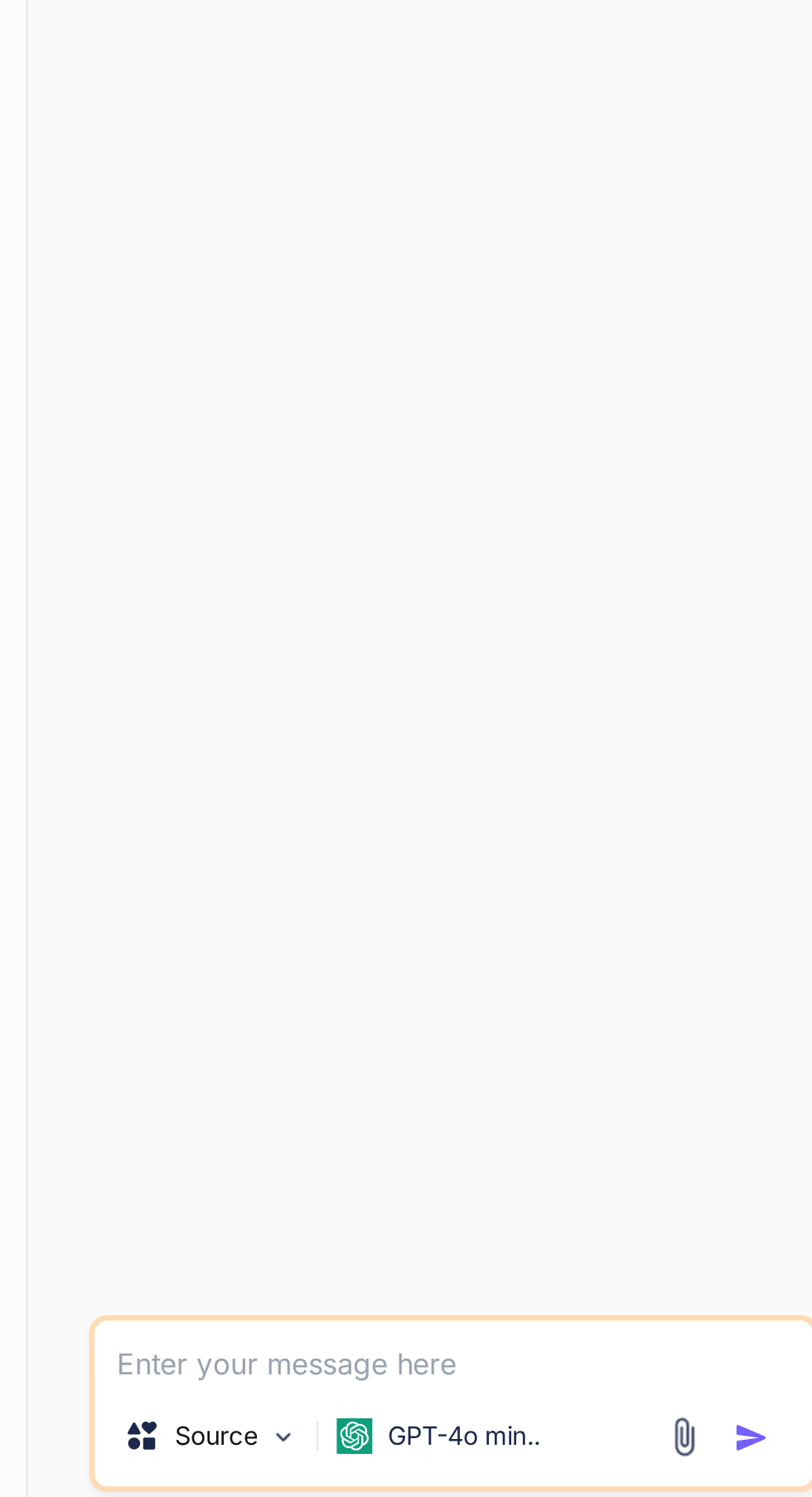
scroll to position [7, 0]
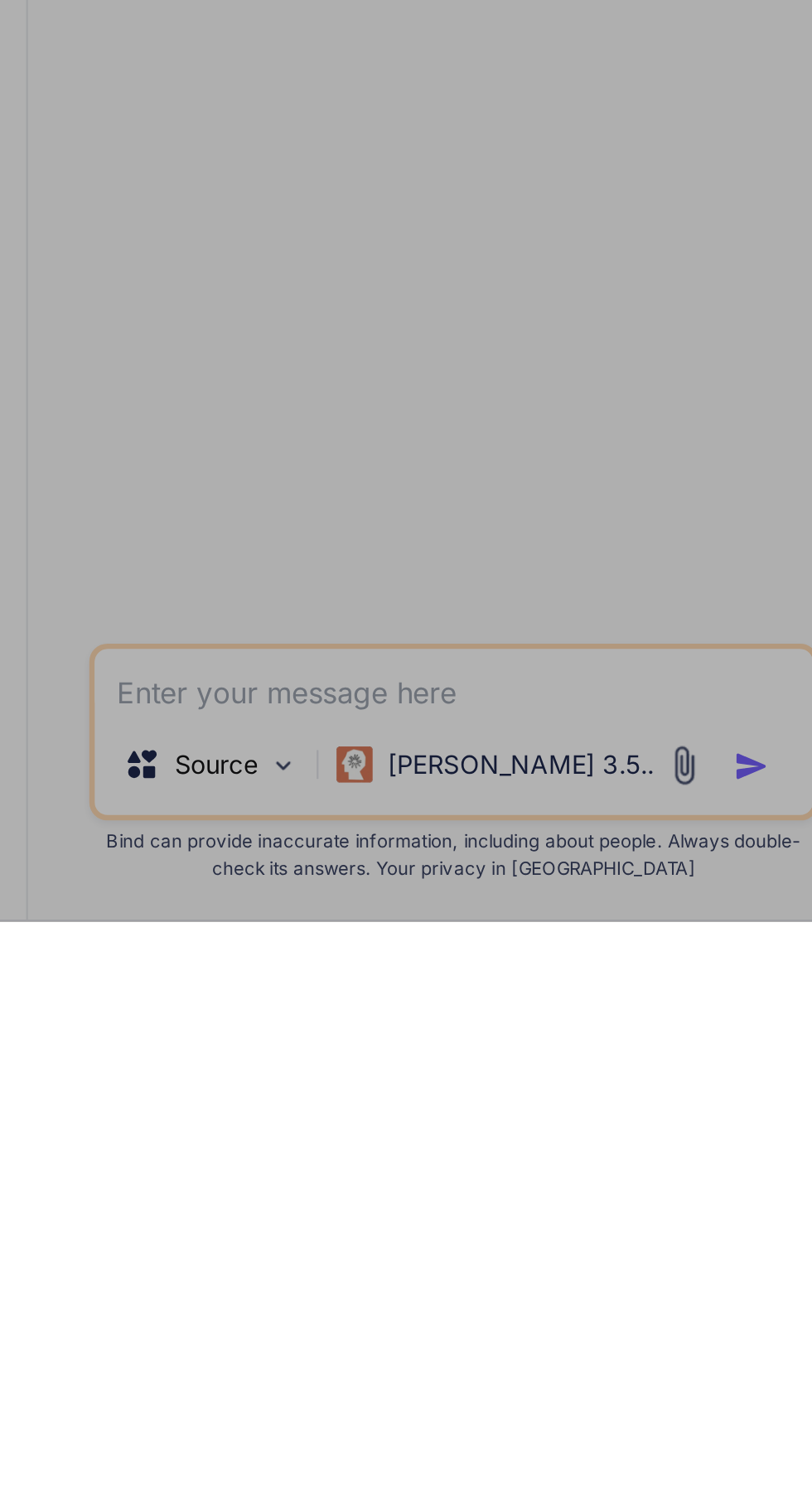
scroll to position [125, 0]
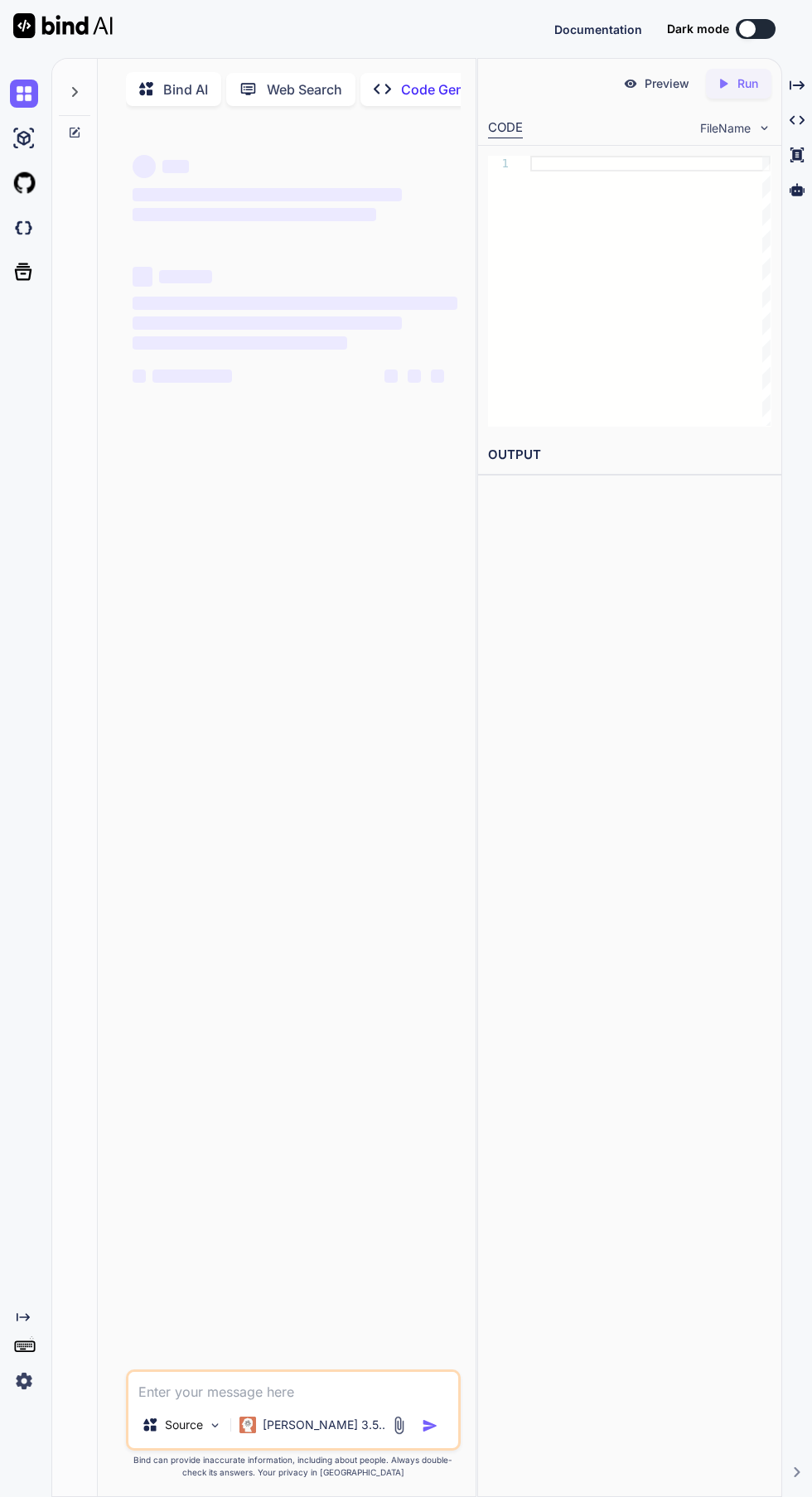
type textarea "x"
